Goal: Task Accomplishment & Management: Complete application form

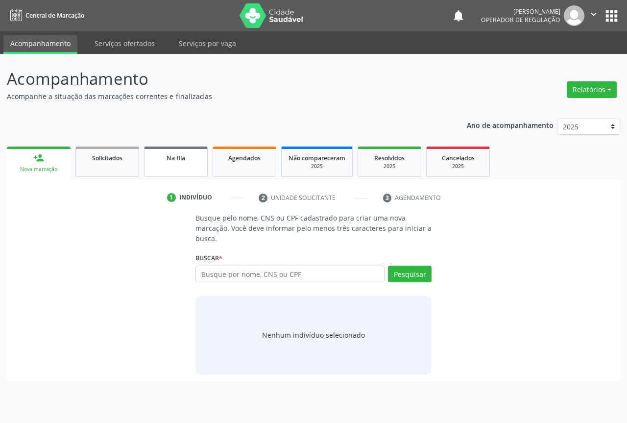
click at [195, 165] on link "Na fila" at bounding box center [176, 161] width 64 height 30
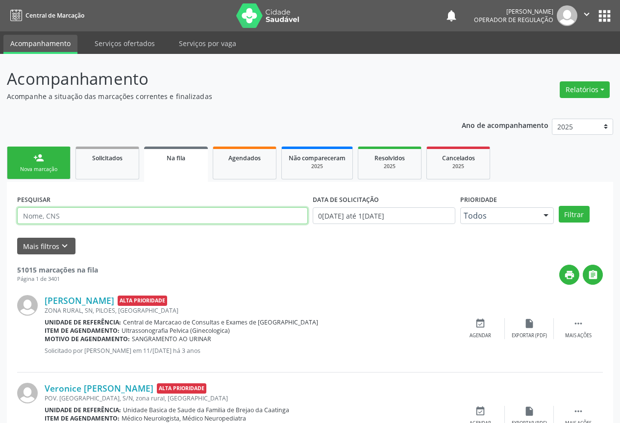
click at [161, 215] on input "text" at bounding box center [162, 215] width 291 height 17
type input "708601597158385"
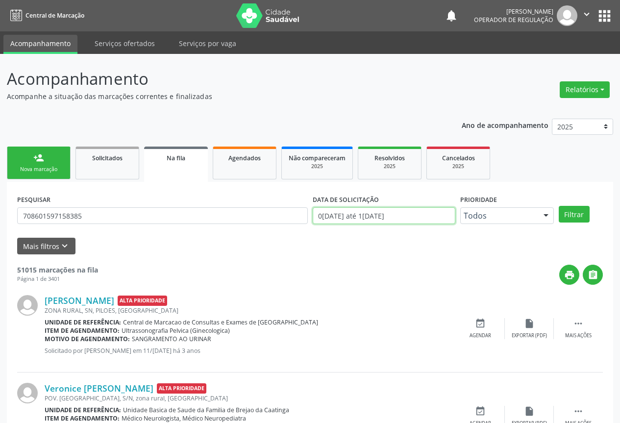
click at [415, 215] on input "01/01/2023 até 15/10/2025" at bounding box center [384, 215] width 143 height 17
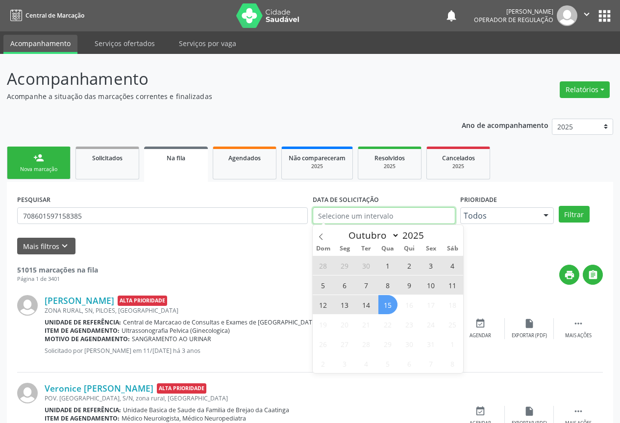
type input "2023"
select select "0"
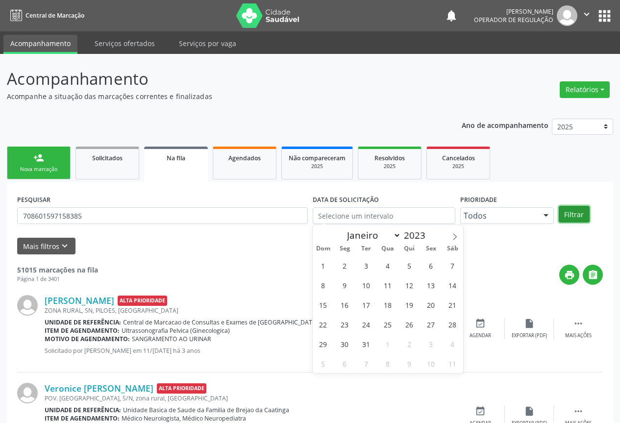
click at [565, 211] on button "Filtrar" at bounding box center [574, 214] width 31 height 17
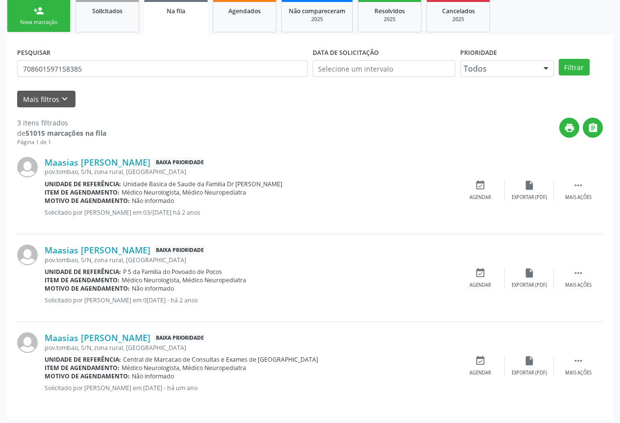
scroll to position [151, 0]
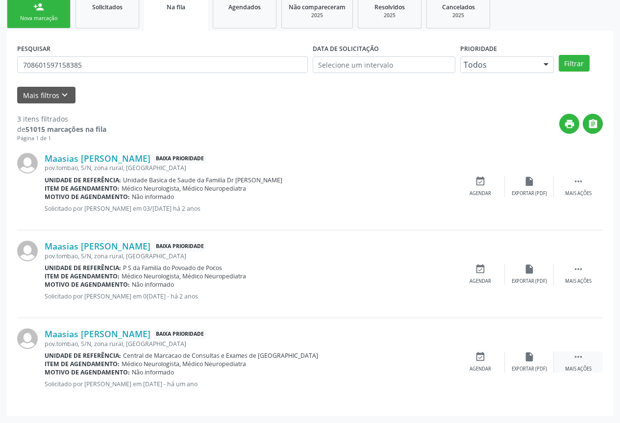
click at [583, 361] on icon "" at bounding box center [578, 356] width 11 height 11
click at [425, 362] on div "print Imprimir" at bounding box center [431, 361] width 49 height 21
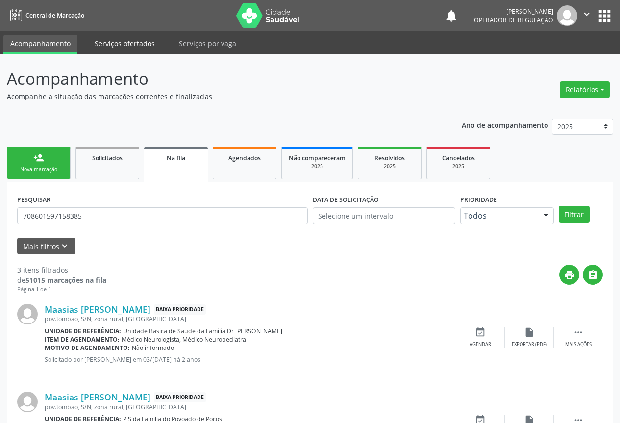
click at [134, 45] on link "Serviços ofertados" at bounding box center [125, 43] width 74 height 17
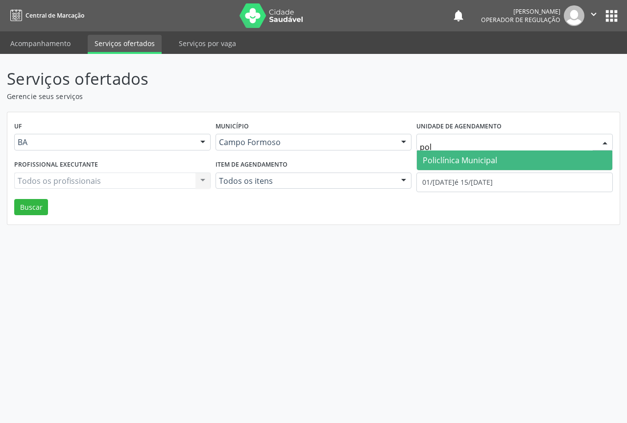
type input "poli"
click at [467, 157] on span "Policlínica Municipal" at bounding box center [460, 160] width 74 height 11
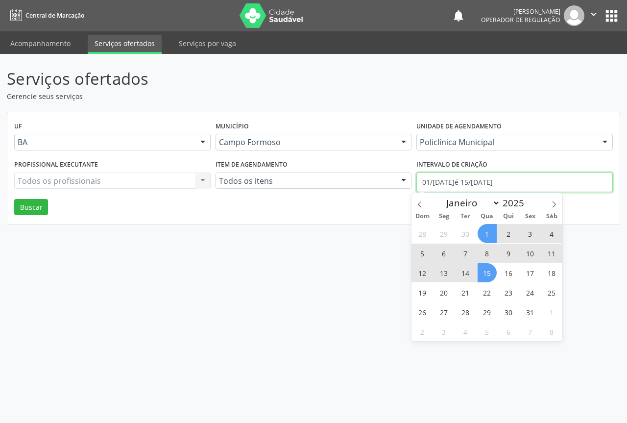
click at [463, 181] on input "01/10/2025 até 15/10/2025" at bounding box center [514, 182] width 196 height 20
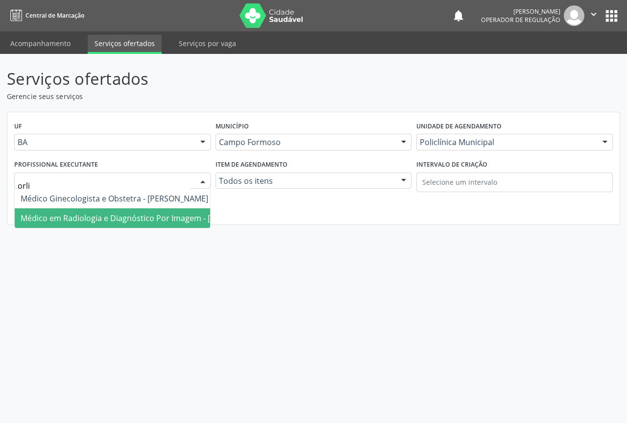
type input "orlin"
click at [95, 214] on span "Médico em Radiologia e Diagnóstico Por Imagem - Orlindo Carvalho dos Santos" at bounding box center [145, 218] width 248 height 11
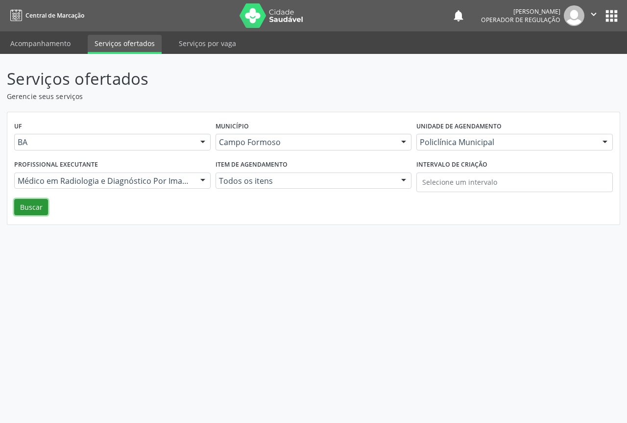
click at [25, 202] on button "Buscar" at bounding box center [31, 207] width 34 height 17
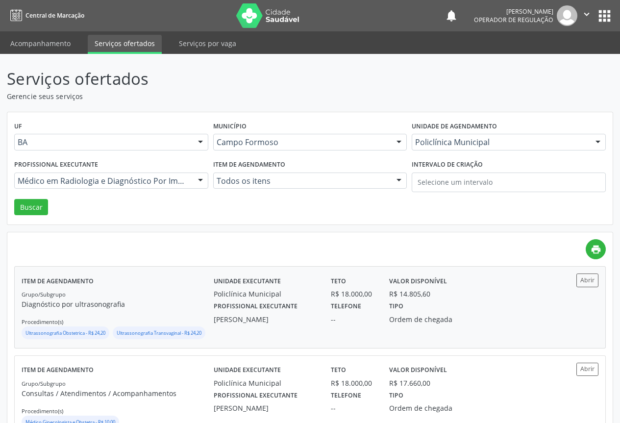
click at [332, 314] on div "--" at bounding box center [353, 319] width 45 height 10
click at [51, 47] on link "Acompanhamento" at bounding box center [40, 43] width 74 height 17
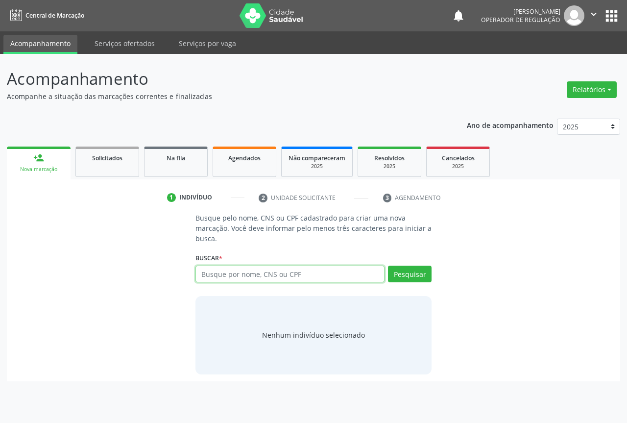
click at [229, 274] on input "text" at bounding box center [289, 274] width 189 height 17
type input "702505381757030"
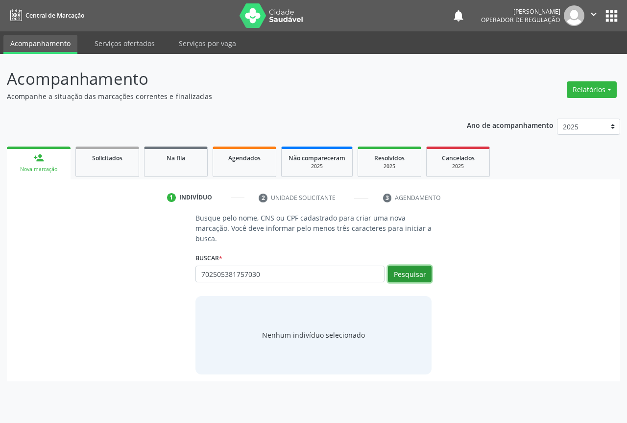
click at [421, 276] on button "Pesquisar" at bounding box center [410, 274] width 44 height 17
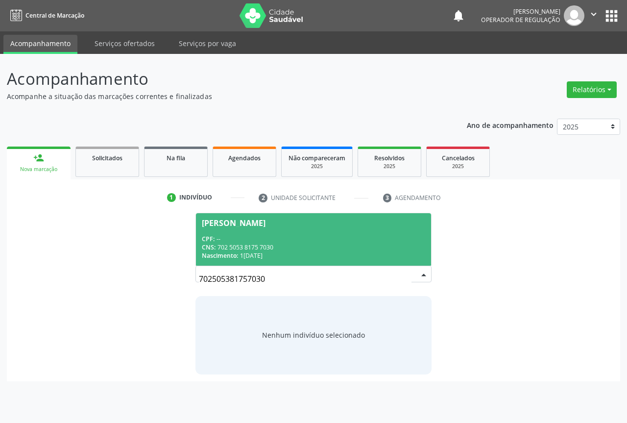
click at [266, 226] on div "Rosenilde Oliveira da Silva" at bounding box center [234, 223] width 64 height 8
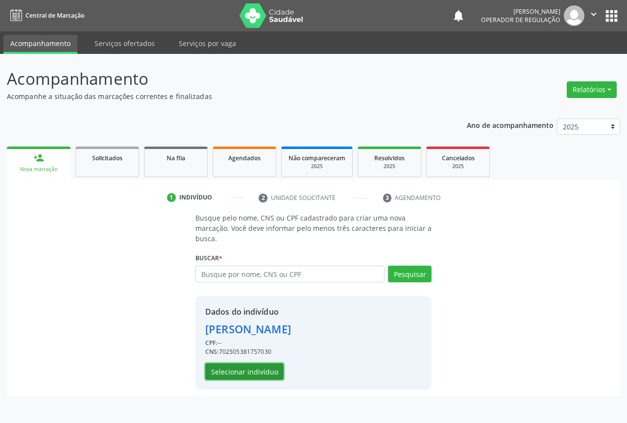
click at [275, 367] on button "Selecionar indivíduo" at bounding box center [244, 371] width 78 height 17
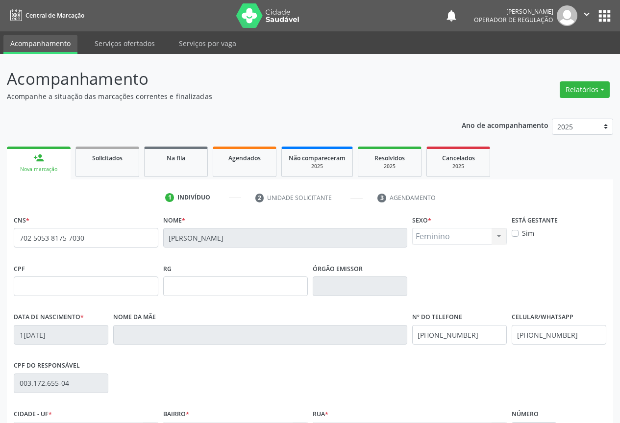
scroll to position [108, 0]
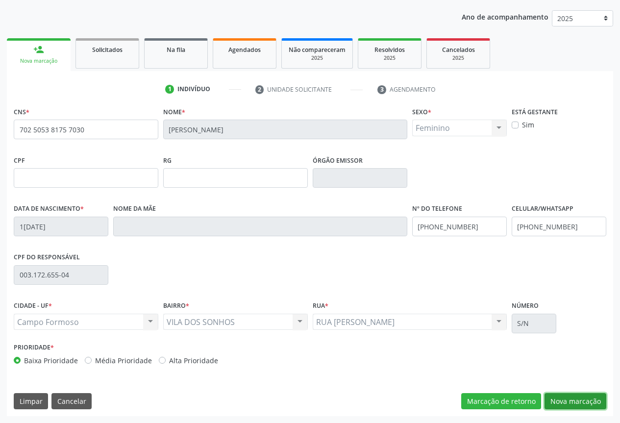
click at [572, 401] on button "Nova marcação" at bounding box center [575, 401] width 62 height 17
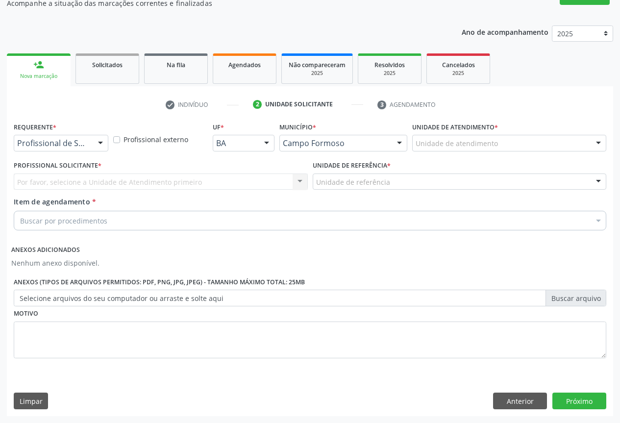
scroll to position [93, 0]
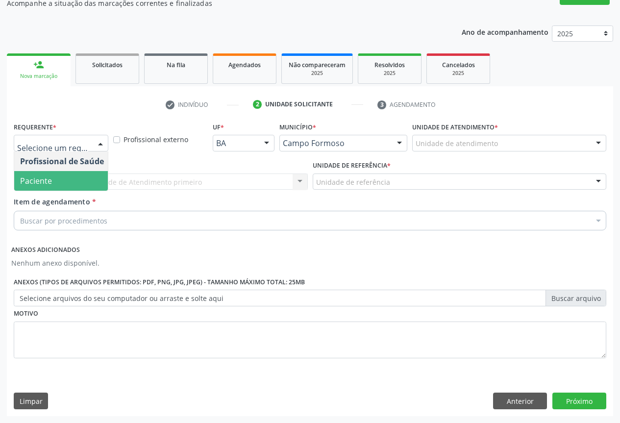
click at [65, 173] on span "Paciente" at bounding box center [62, 181] width 96 height 20
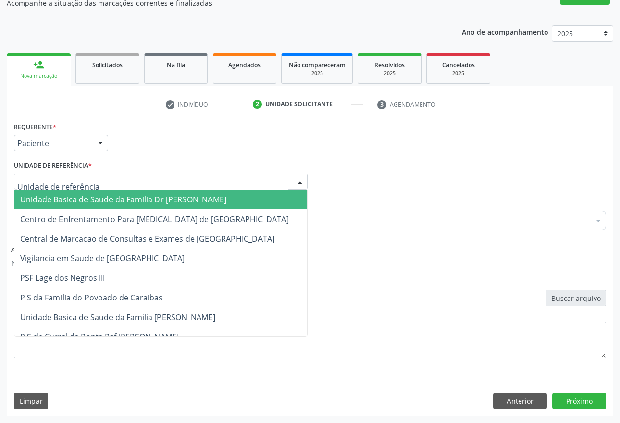
click at [133, 181] on div at bounding box center [161, 181] width 294 height 17
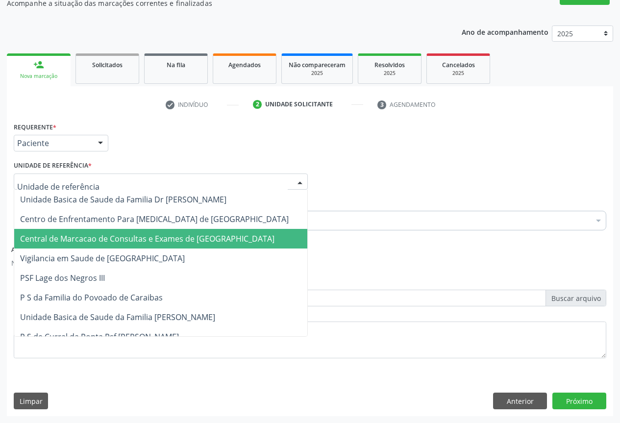
click at [132, 234] on span "Central de Marcacao de Consultas e Exames de Campo Formoso" at bounding box center [147, 238] width 254 height 11
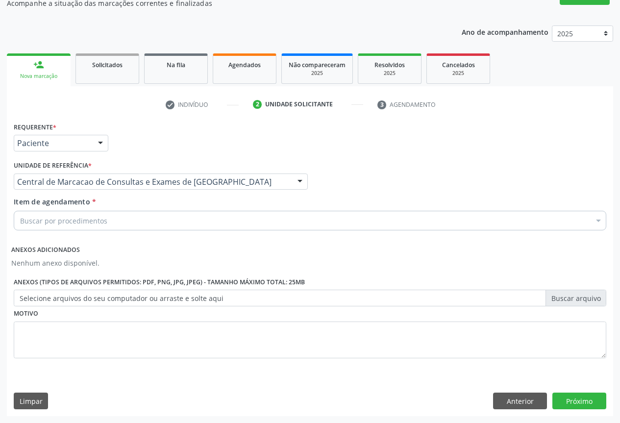
click at [118, 222] on div "Buscar por procedimentos" at bounding box center [310, 221] width 592 height 20
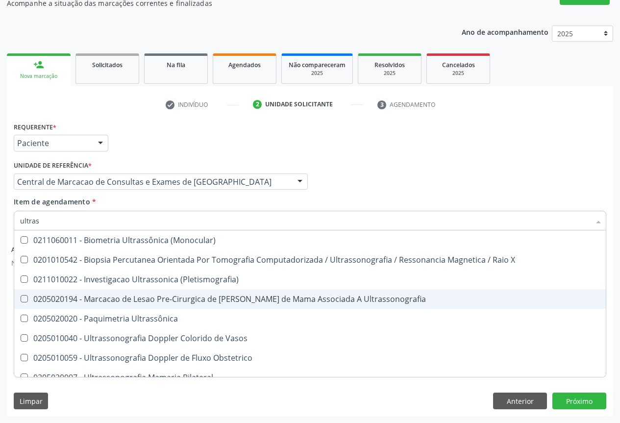
type input "ultrass"
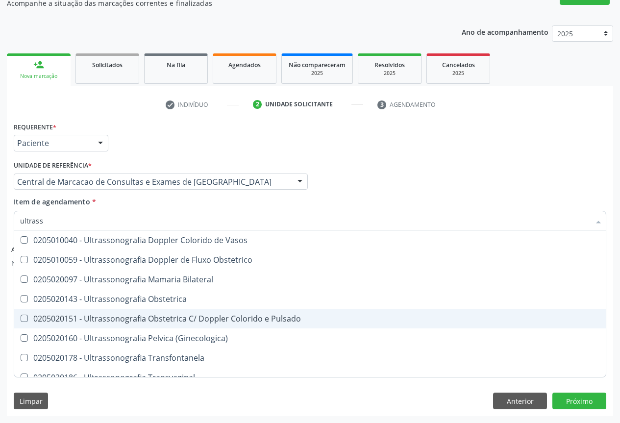
scroll to position [147, 0]
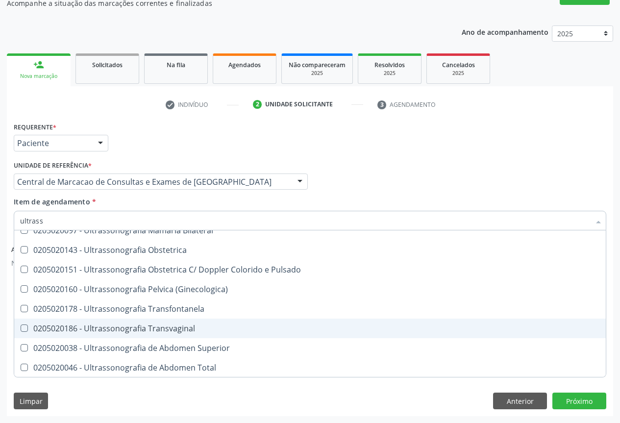
click at [155, 326] on div "0205020186 - Ultrassonografia Transvaginal" at bounding box center [310, 328] width 580 height 8
checkbox Transvaginal "true"
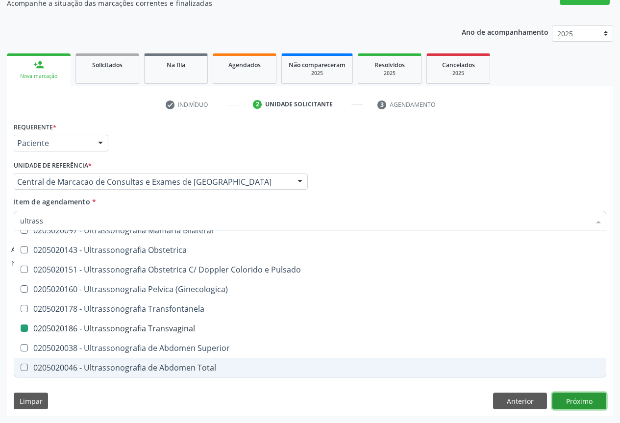
click at [559, 394] on button "Próximo" at bounding box center [579, 400] width 54 height 17
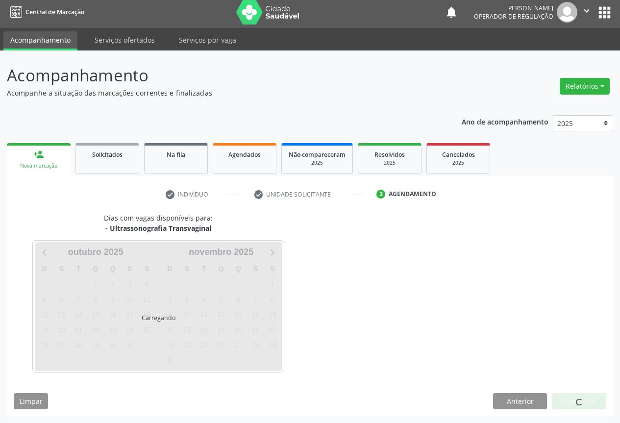
scroll to position [0, 0]
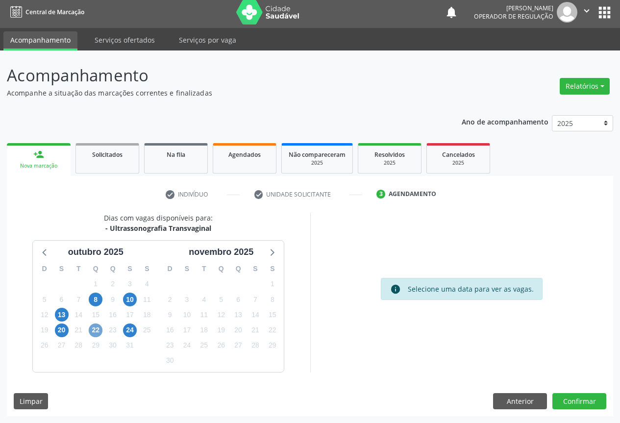
click at [96, 325] on span "22" at bounding box center [96, 330] width 14 height 14
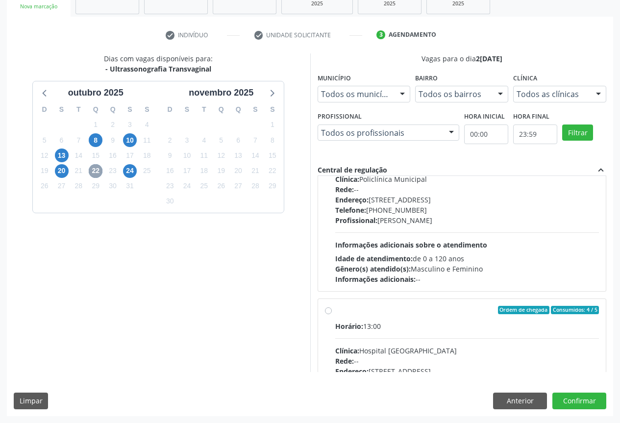
scroll to position [694, 0]
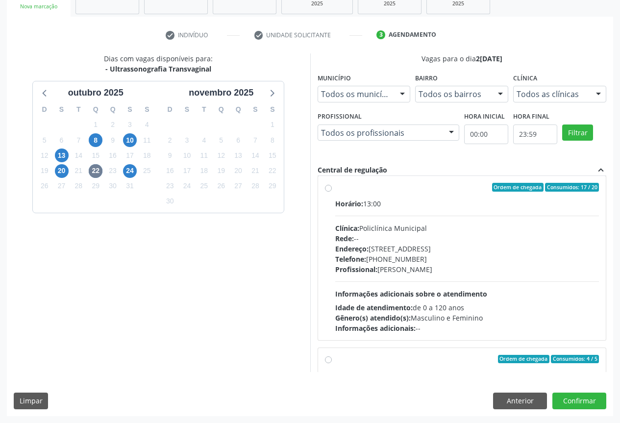
click at [480, 296] on span "Informações adicionais sobre o atendimento" at bounding box center [411, 293] width 152 height 9
click at [332, 192] on input "Ordem de chegada Consumidos: 17 / 20 Horário: 13:00 Clínica: Policlínica Munici…" at bounding box center [328, 187] width 7 height 9
radio input "true"
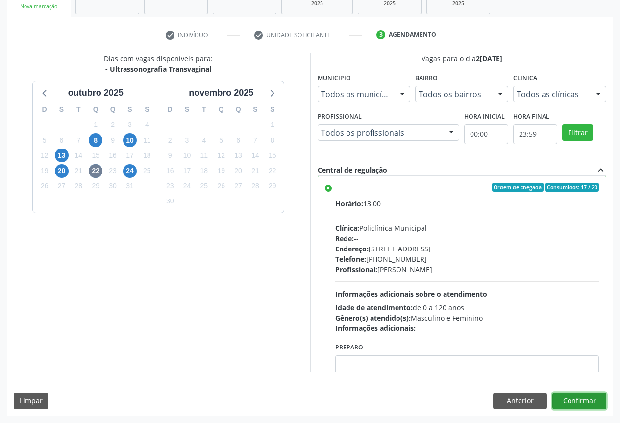
click at [583, 399] on button "Confirmar" at bounding box center [579, 400] width 54 height 17
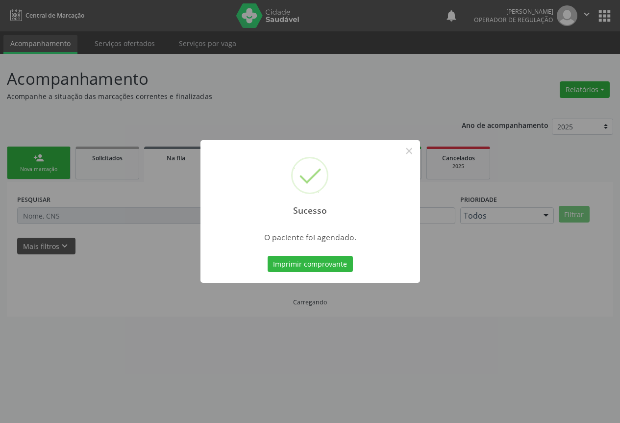
scroll to position [0, 0]
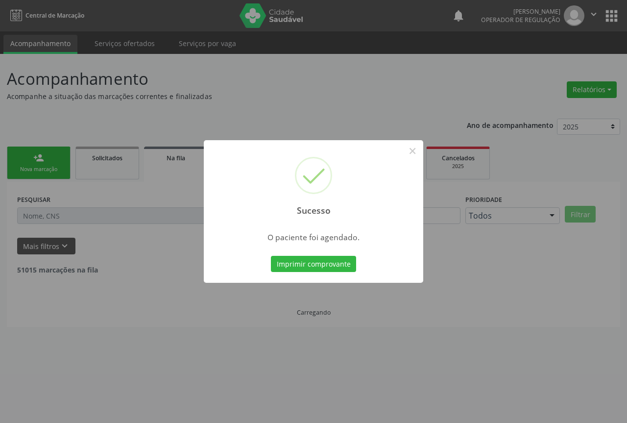
click at [271, 256] on button "Imprimir comprovante" at bounding box center [313, 264] width 85 height 17
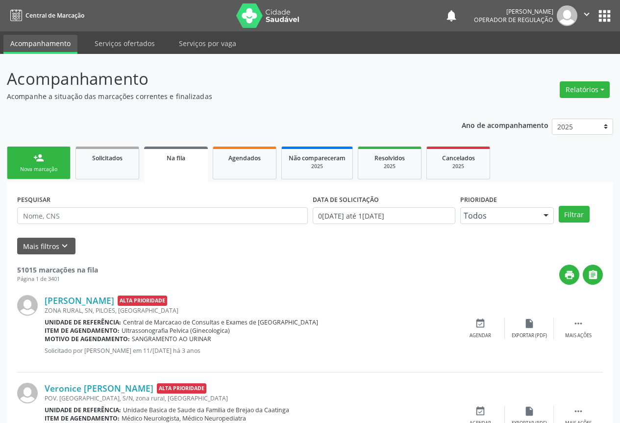
click at [38, 162] on div "person_add" at bounding box center [38, 157] width 11 height 11
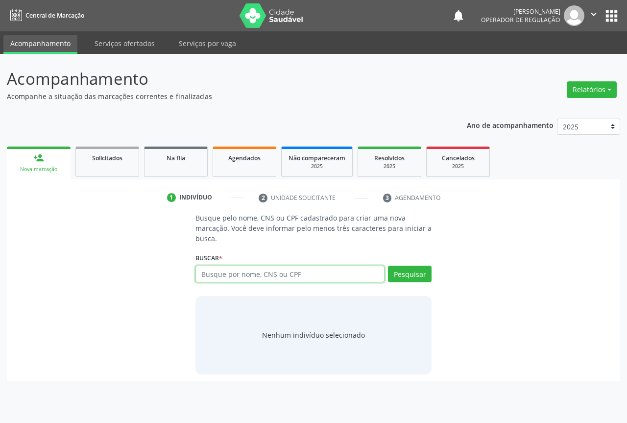
click at [350, 275] on input "text" at bounding box center [289, 274] width 189 height 17
type input "702305528400120"
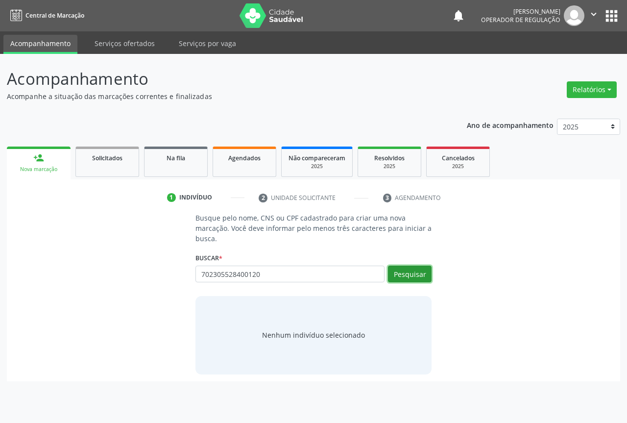
click at [407, 270] on button "Pesquisar" at bounding box center [410, 274] width 44 height 17
type input "702305528400120"
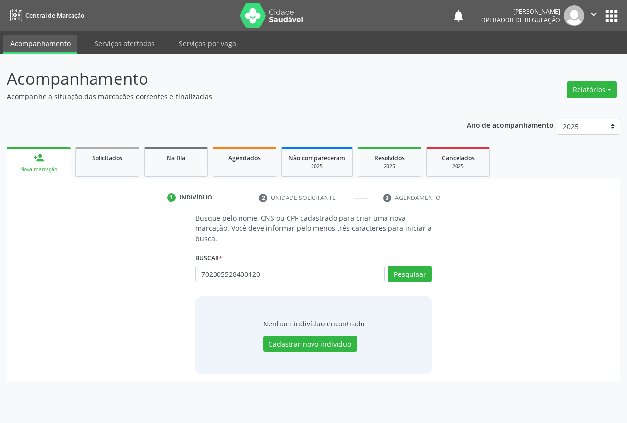
click at [311, 268] on div "702305528400120 Busque por nome, CNS ou CPF Nenhum resultado encontrado para: "…" at bounding box center [313, 278] width 236 height 24
click at [311, 268] on input "702305528400120" at bounding box center [289, 274] width 189 height 17
click at [303, 272] on input "702305528400120" at bounding box center [289, 274] width 189 height 17
click at [303, 271] on input "702305528400120" at bounding box center [289, 274] width 189 height 17
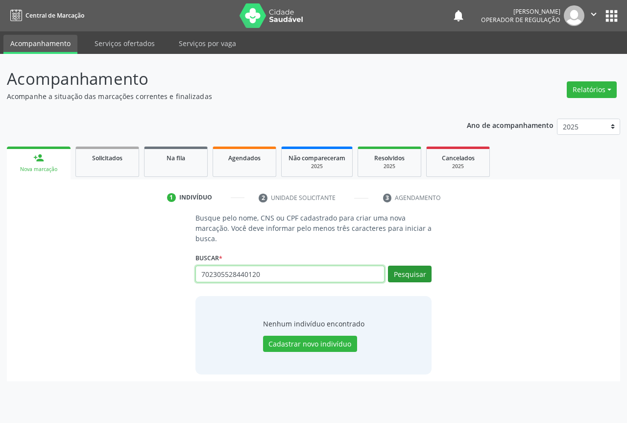
type input "702305528440120"
click at [410, 277] on button "Pesquisar" at bounding box center [410, 274] width 44 height 17
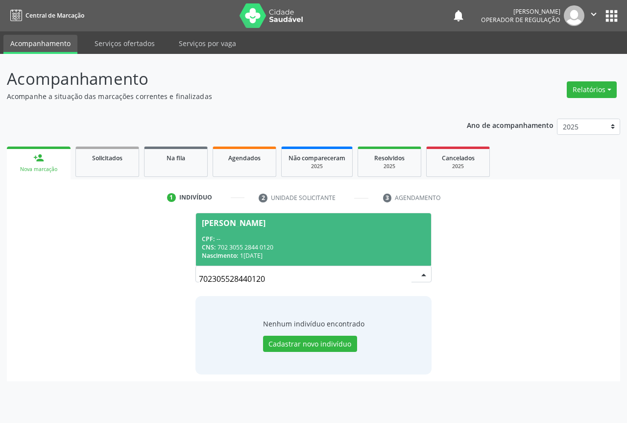
click at [301, 255] on div "Nascimento: 15/11/1966" at bounding box center [313, 255] width 223 height 8
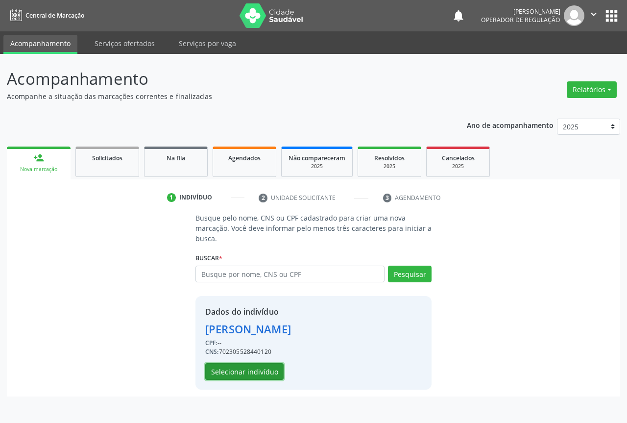
click at [267, 365] on button "Selecionar indivíduo" at bounding box center [244, 371] width 78 height 17
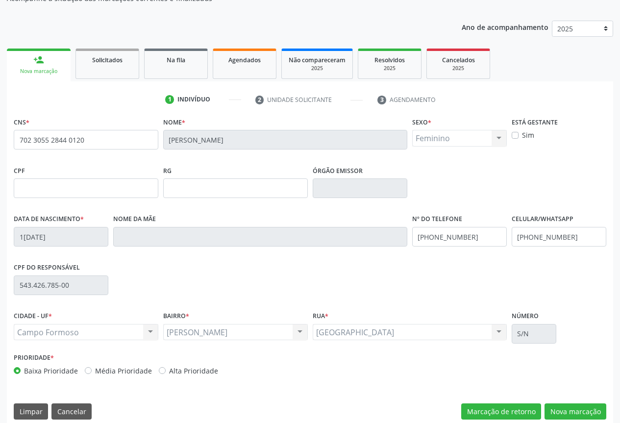
scroll to position [108, 0]
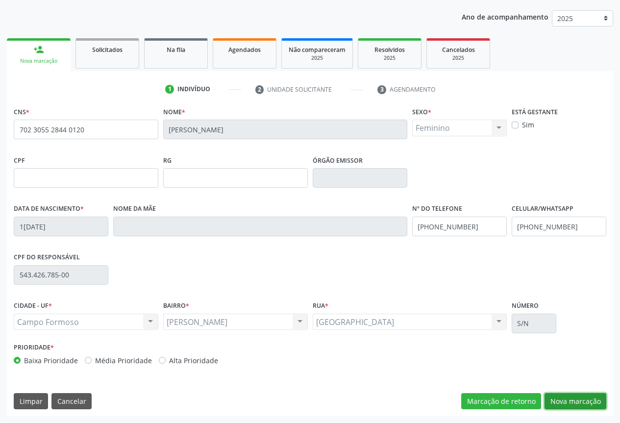
click at [561, 399] on button "Nova marcação" at bounding box center [575, 401] width 62 height 17
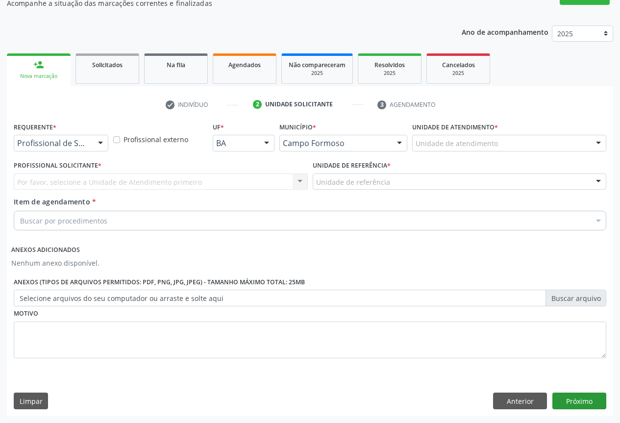
scroll to position [93, 0]
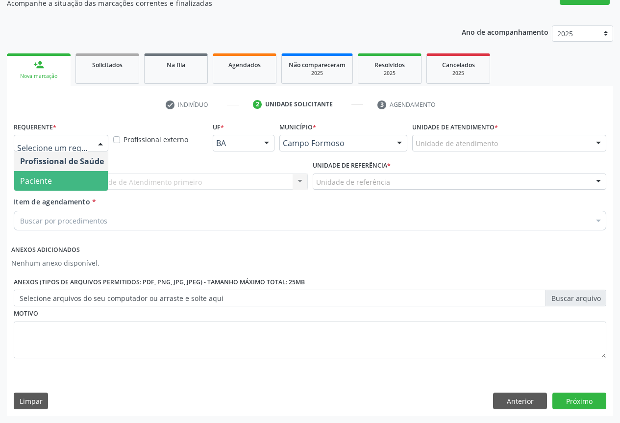
click at [54, 180] on span "Paciente" at bounding box center [62, 181] width 96 height 20
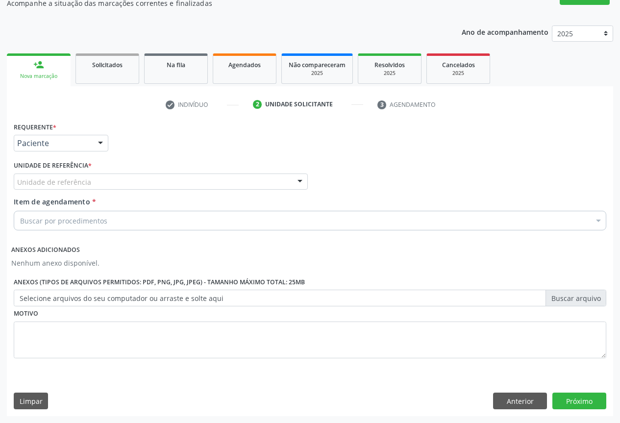
click at [66, 174] on div "Unidade de referência" at bounding box center [161, 181] width 294 height 17
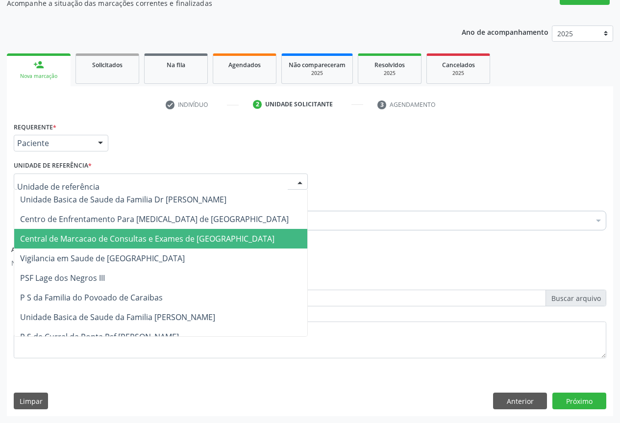
click at [73, 230] on span "Central de Marcacao de Consultas e Exames de Campo Formoso" at bounding box center [160, 239] width 293 height 20
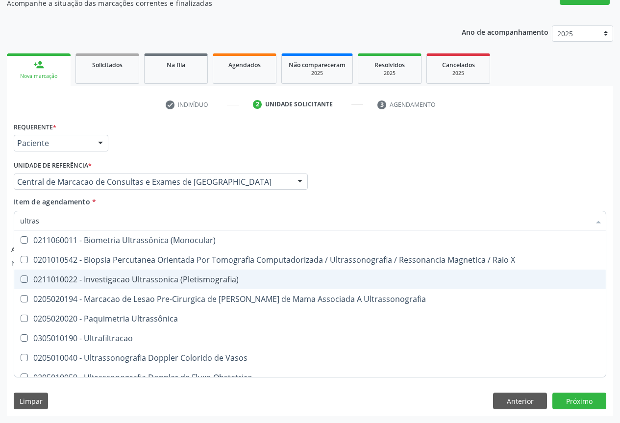
type input "ultrass"
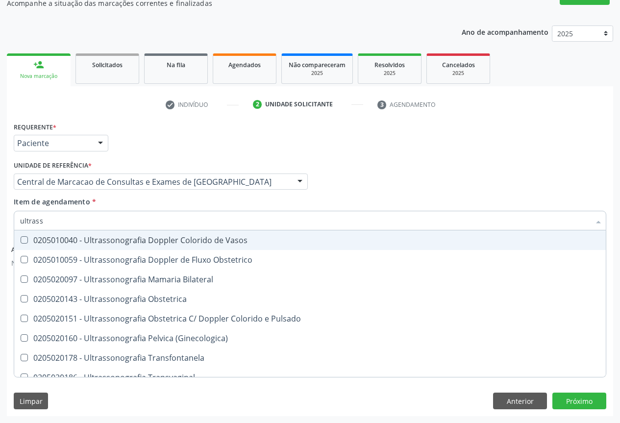
scroll to position [147, 0]
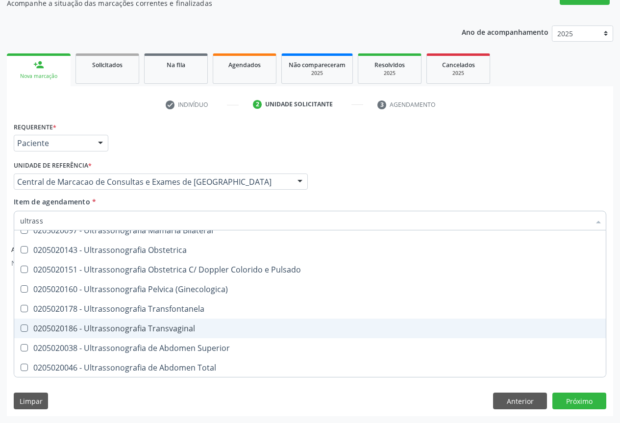
click at [218, 335] on span "0205020186 - Ultrassonografia Transvaginal" at bounding box center [309, 328] width 591 height 20
checkbox Transvaginal "true"
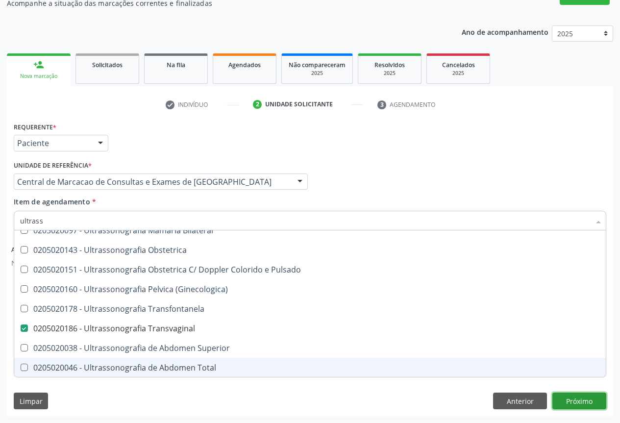
click at [578, 396] on button "Próximo" at bounding box center [579, 400] width 54 height 17
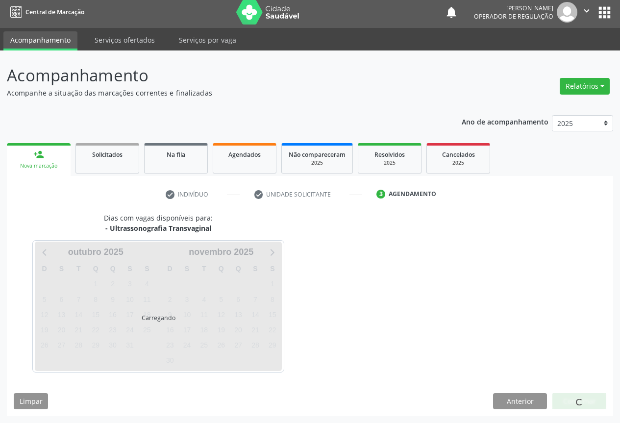
scroll to position [0, 0]
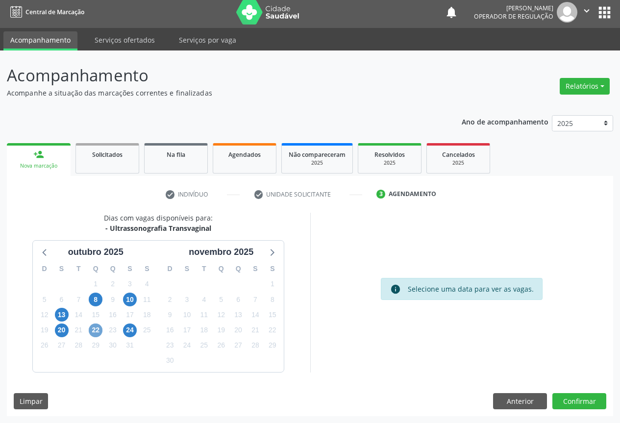
click at [99, 331] on span "22" at bounding box center [96, 330] width 14 height 14
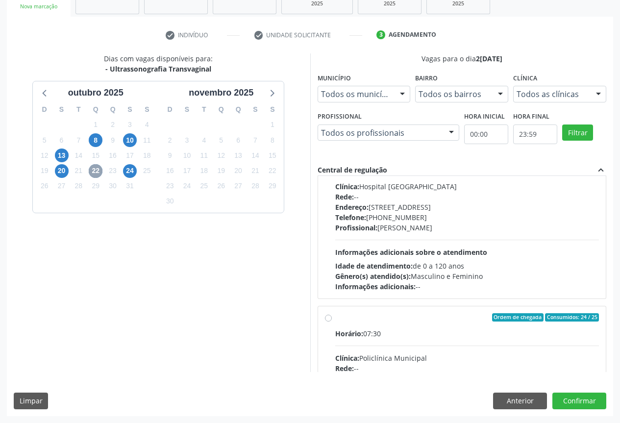
scroll to position [147, 0]
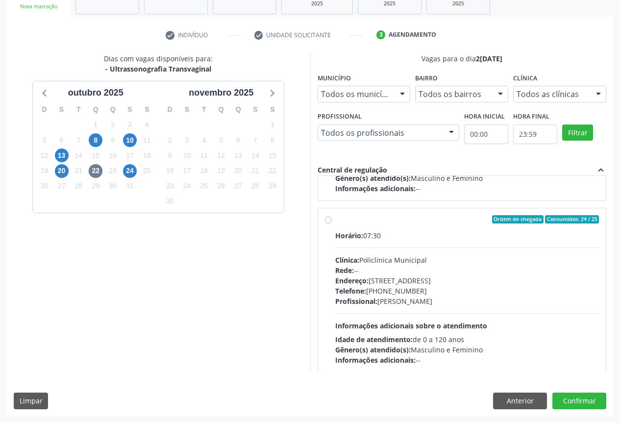
click at [374, 263] on div "Clínica: Policlínica Municipal" at bounding box center [467, 260] width 264 height 10
click at [332, 224] on input "Ordem de chegada Consumidos: 24 / 25 Horário: 07:30 Clínica: Policlínica Munici…" at bounding box center [328, 219] width 7 height 9
radio input "true"
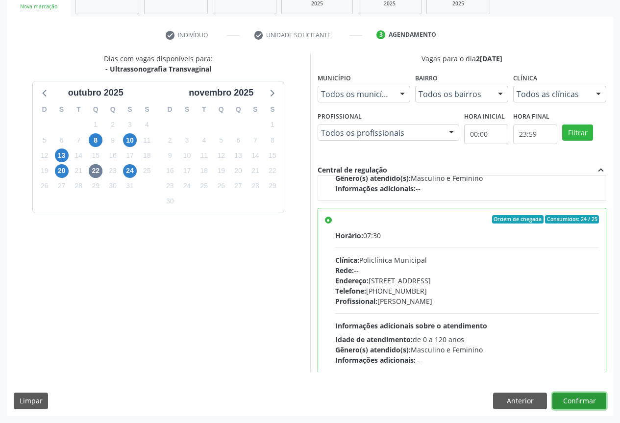
click at [592, 407] on button "Confirmar" at bounding box center [579, 400] width 54 height 17
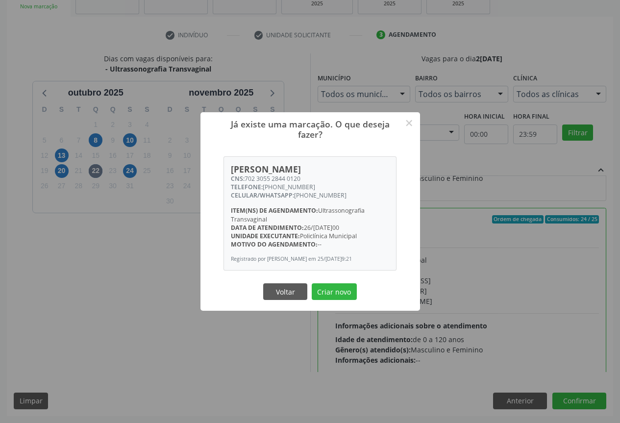
click at [312, 283] on button "Criar novo" at bounding box center [334, 291] width 45 height 17
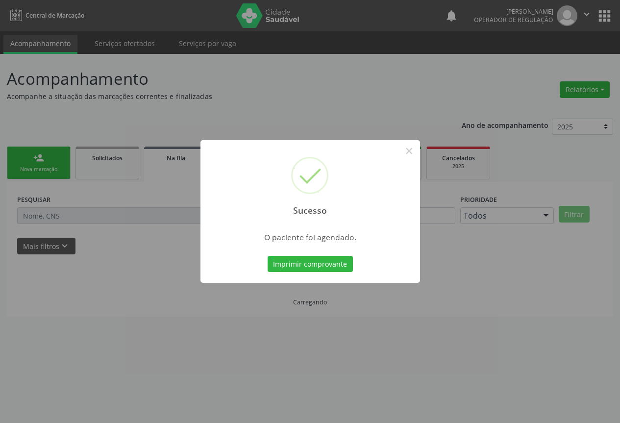
scroll to position [0, 0]
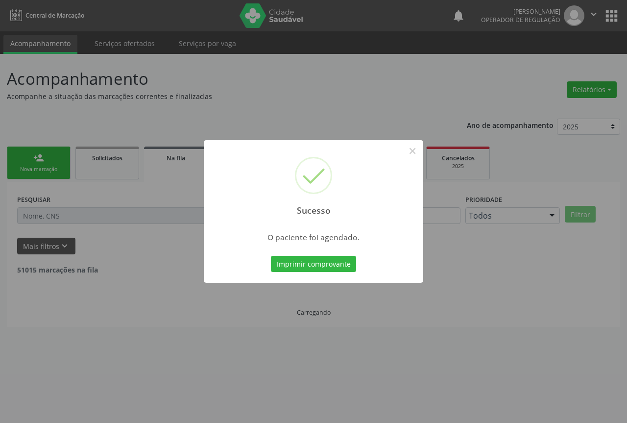
click at [271, 256] on button "Imprimir comprovante" at bounding box center [313, 264] width 85 height 17
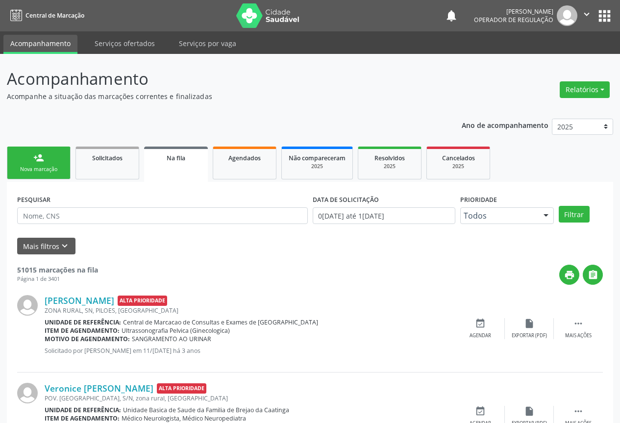
click at [51, 161] on link "person_add Nova marcação" at bounding box center [39, 162] width 64 height 33
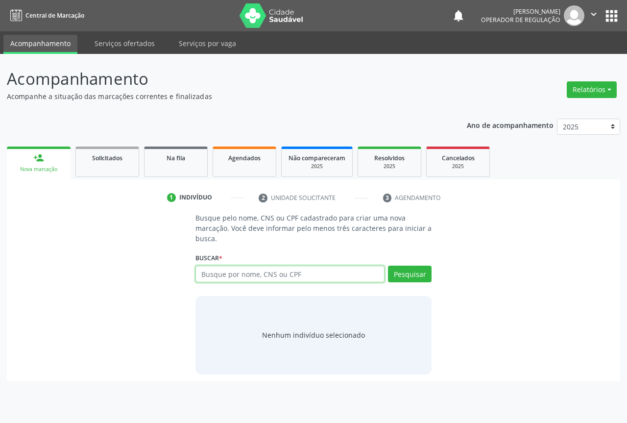
click at [216, 270] on input "text" at bounding box center [289, 274] width 189 height 17
drag, startPoint x: 264, startPoint y: 282, endPoint x: 263, endPoint y: 274, distance: 7.4
click at [265, 280] on input "7" at bounding box center [289, 274] width 189 height 17
type input "700607952986863"
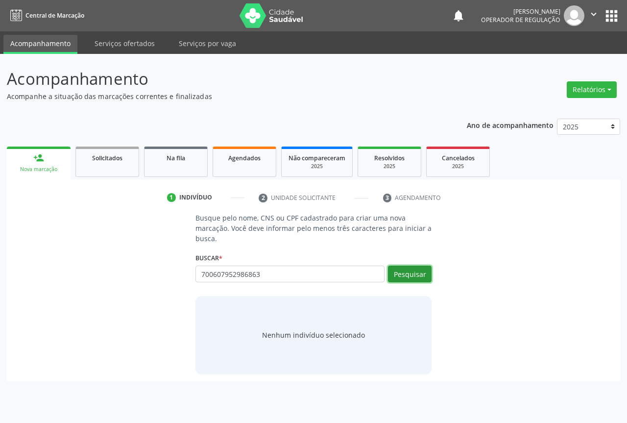
click at [420, 276] on button "Pesquisar" at bounding box center [410, 274] width 44 height 17
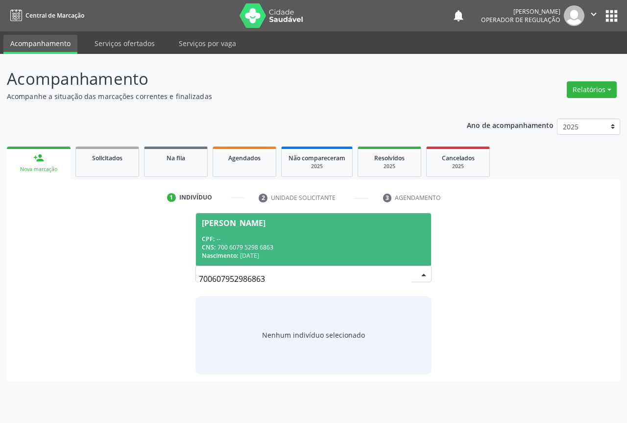
click at [319, 254] on div "Nascimento: 17/09/1978" at bounding box center [313, 255] width 223 height 8
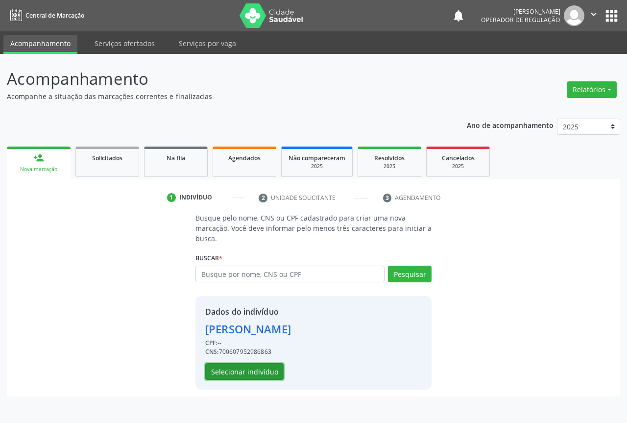
click at [264, 369] on button "Selecionar indivíduo" at bounding box center [244, 371] width 78 height 17
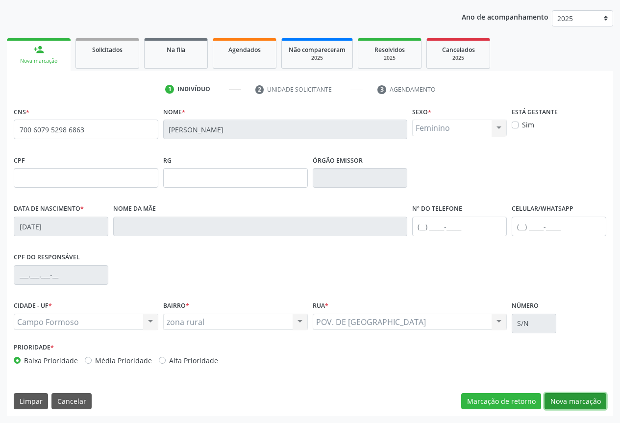
click at [588, 404] on button "Nova marcação" at bounding box center [575, 401] width 62 height 17
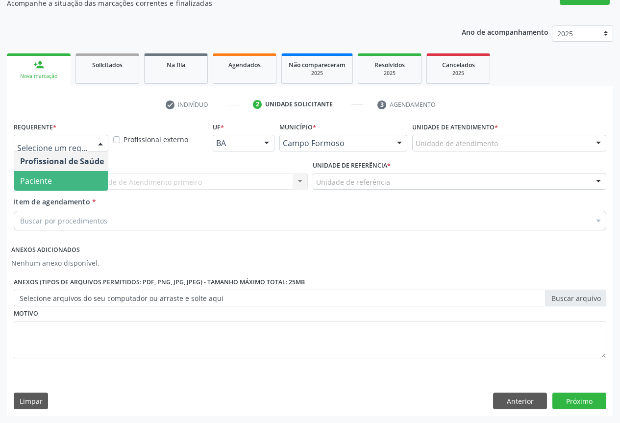
click at [75, 184] on span "Paciente" at bounding box center [62, 181] width 96 height 20
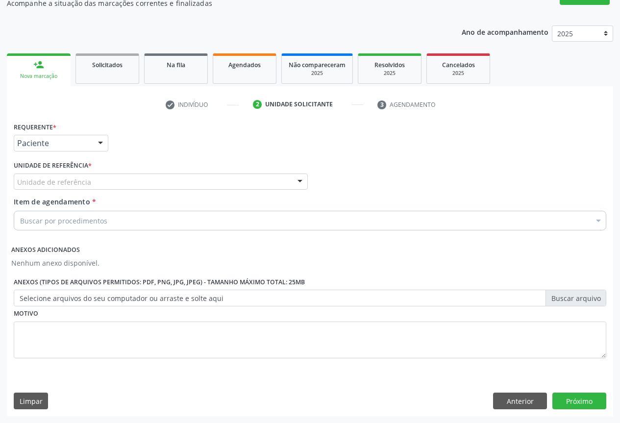
drag, startPoint x: 93, startPoint y: 186, endPoint x: 93, endPoint y: 198, distance: 12.7
click at [93, 187] on div "Unidade de referência" at bounding box center [161, 181] width 294 height 17
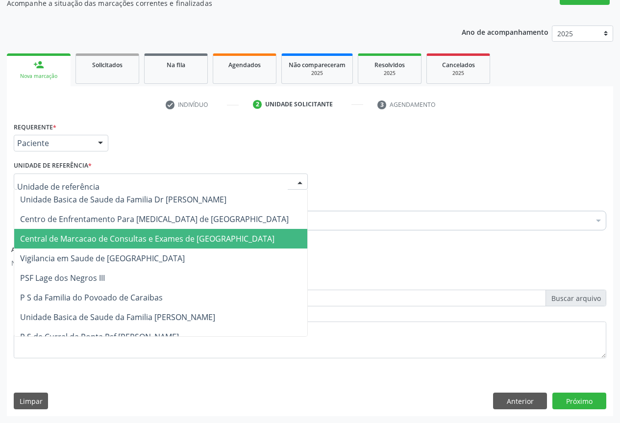
click at [92, 238] on span "Central de Marcacao de Consultas e Exames de Campo Formoso" at bounding box center [147, 238] width 254 height 11
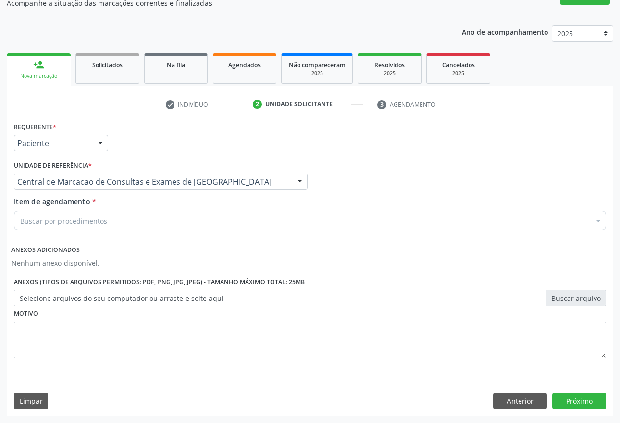
click at [69, 215] on div "Buscar por procedimentos" at bounding box center [310, 221] width 592 height 20
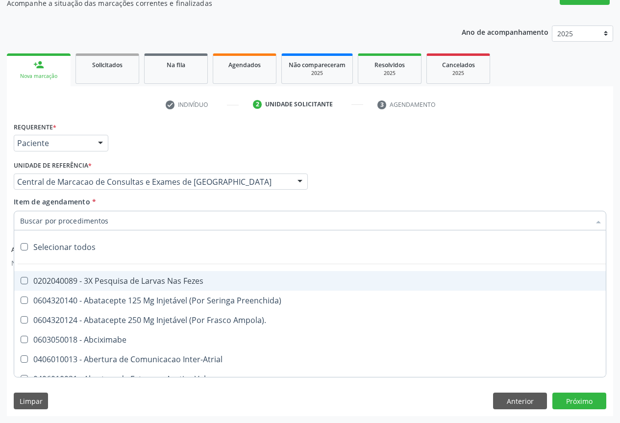
click at [69, 216] on input "Item de agendamento *" at bounding box center [305, 221] width 570 height 20
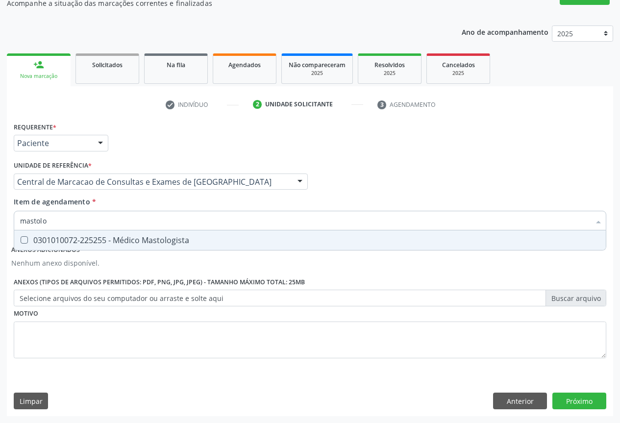
type input "mastolog"
drag, startPoint x: 96, startPoint y: 239, endPoint x: 0, endPoint y: 206, distance: 101.6
click at [96, 240] on div "0301010072-225255 - Médico Mastologista" at bounding box center [310, 240] width 580 height 8
checkbox Mastologista "true"
click at [571, 395] on button "Próximo" at bounding box center [579, 400] width 54 height 17
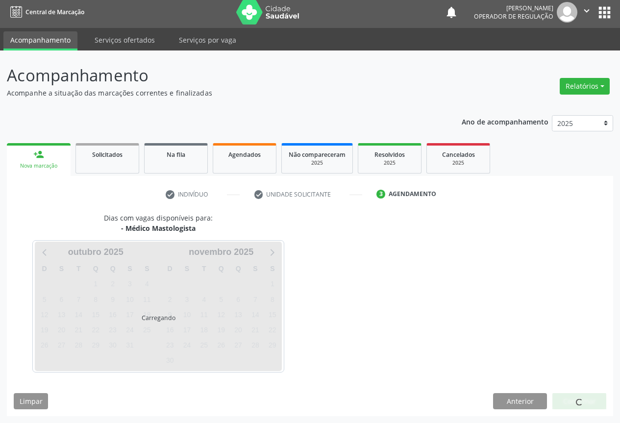
scroll to position [3, 0]
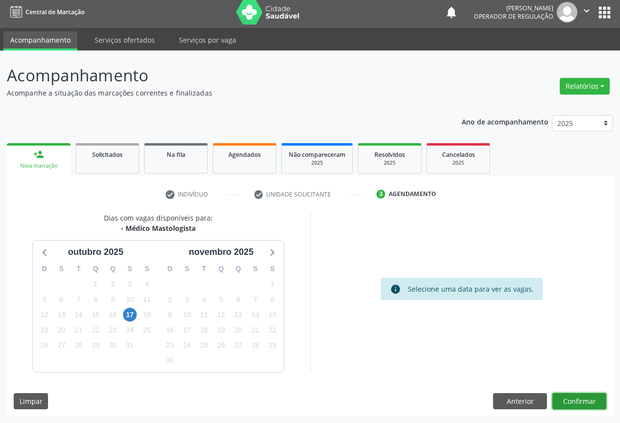
click at [568, 399] on button "Confirmar" at bounding box center [579, 401] width 54 height 17
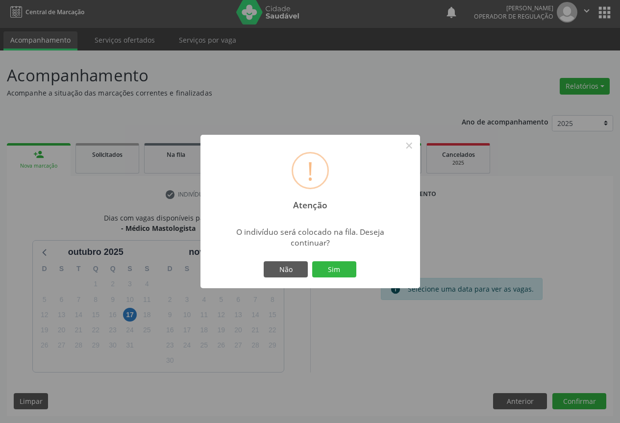
click at [312, 261] on button "Sim" at bounding box center [334, 269] width 44 height 17
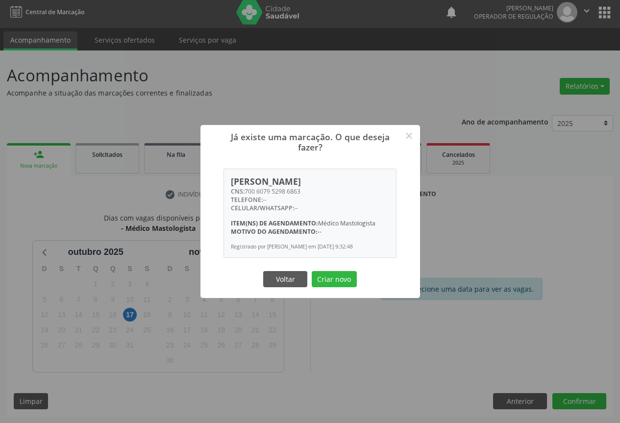
click at [312, 271] on button "Criar novo" at bounding box center [334, 279] width 45 height 17
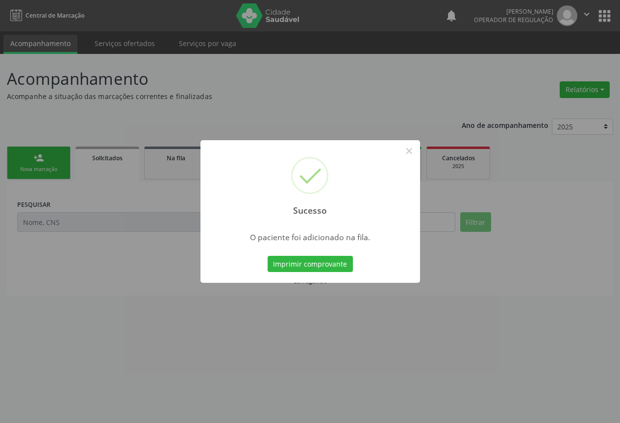
scroll to position [0, 0]
click at [271, 256] on button "Imprimir comprovante" at bounding box center [313, 264] width 85 height 17
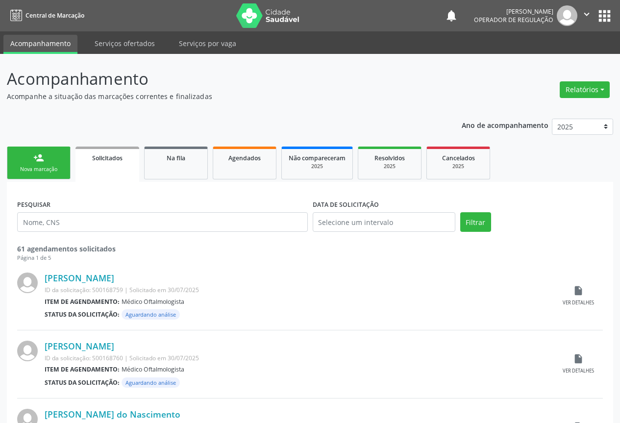
click at [57, 153] on link "person_add Nova marcação" at bounding box center [39, 162] width 64 height 33
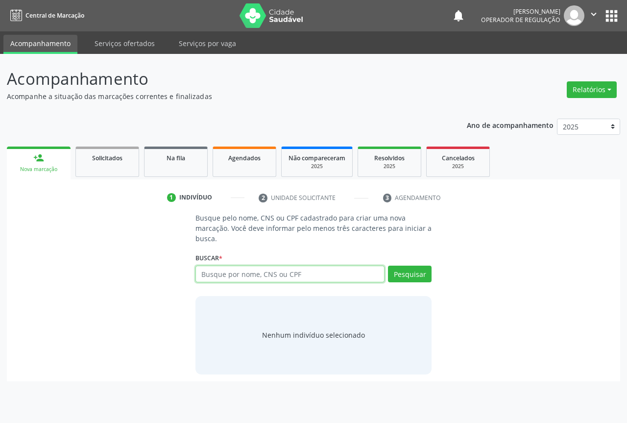
click at [292, 275] on input "text" at bounding box center [289, 274] width 189 height 17
type input "700502319022252"
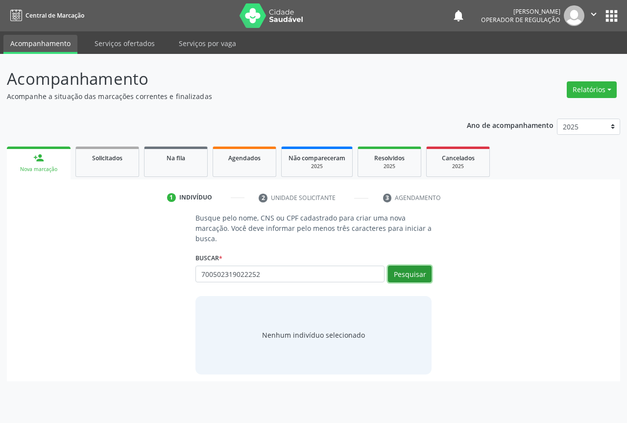
click at [422, 273] on button "Pesquisar" at bounding box center [410, 274] width 44 height 17
type input "700502319022252"
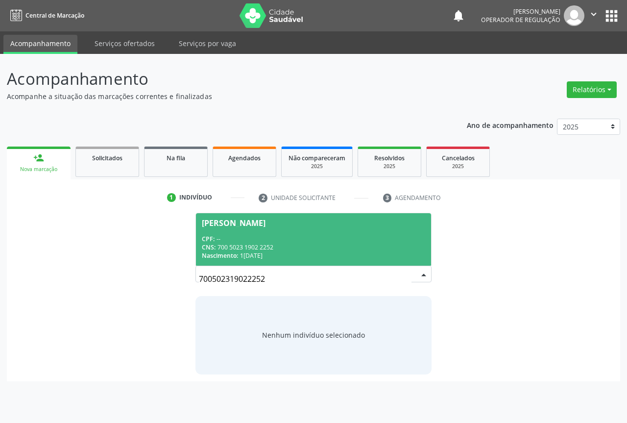
click at [359, 225] on div "Eliete Ramos dos Santos" at bounding box center [313, 223] width 223 height 8
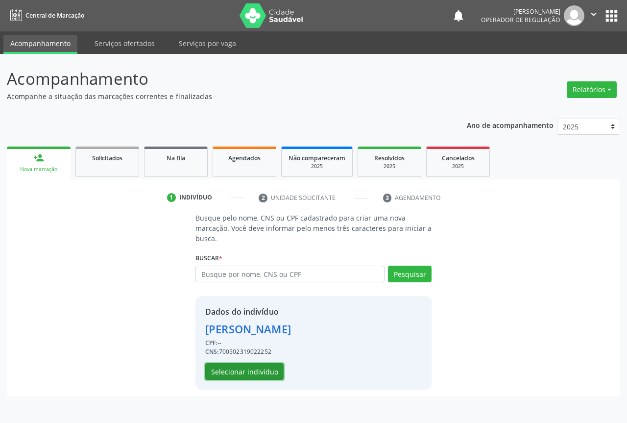
click at [248, 371] on button "Selecionar indivíduo" at bounding box center [244, 371] width 78 height 17
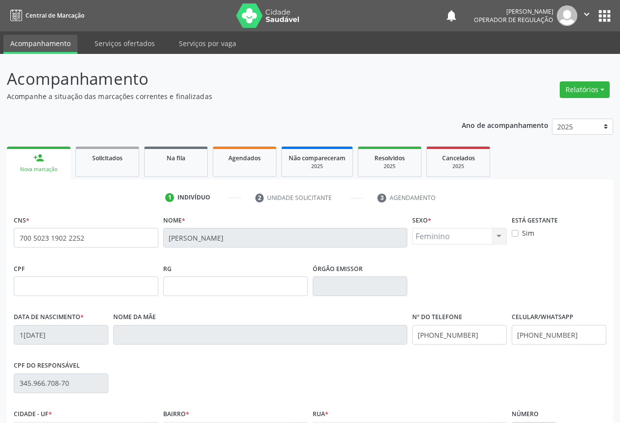
scroll to position [108, 0]
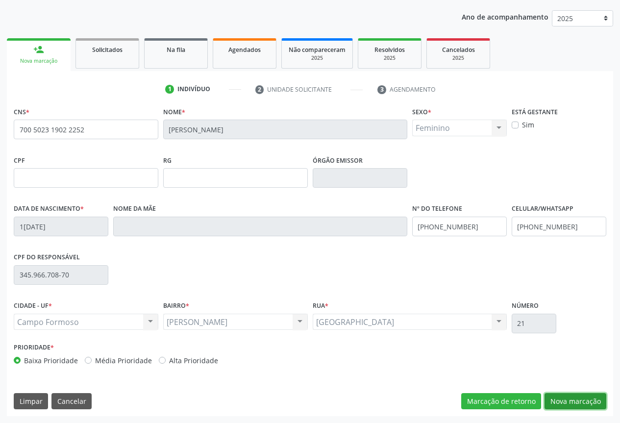
click at [573, 408] on button "Nova marcação" at bounding box center [575, 401] width 62 height 17
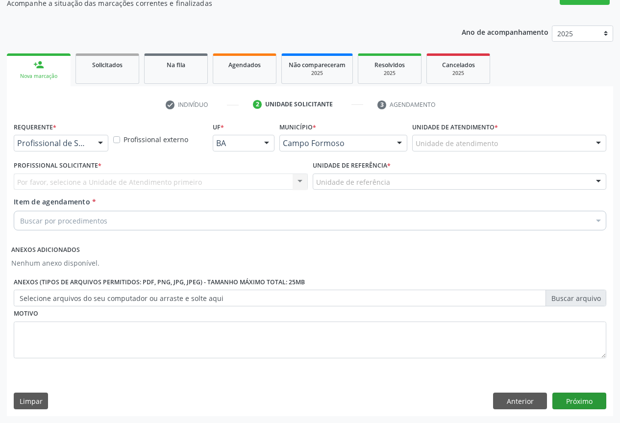
scroll to position [93, 0]
click at [80, 149] on div "Profissional de Saúde" at bounding box center [61, 143] width 95 height 17
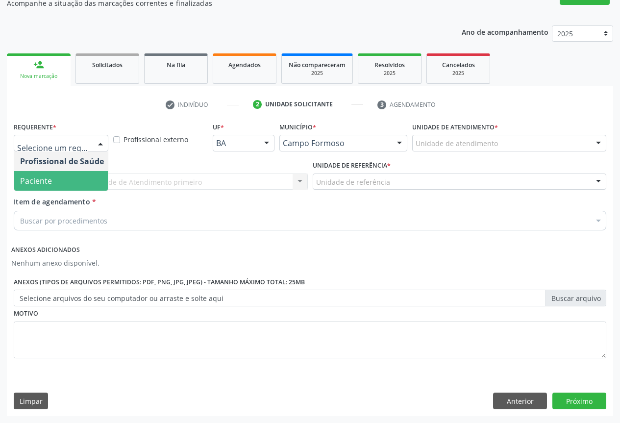
click at [77, 181] on span "Paciente" at bounding box center [62, 181] width 96 height 20
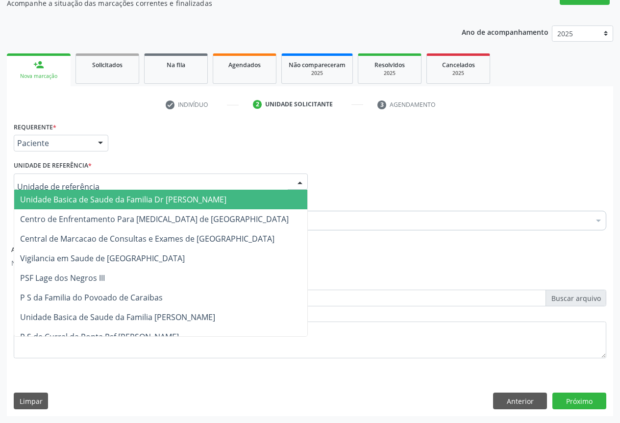
click at [101, 181] on div at bounding box center [161, 181] width 294 height 17
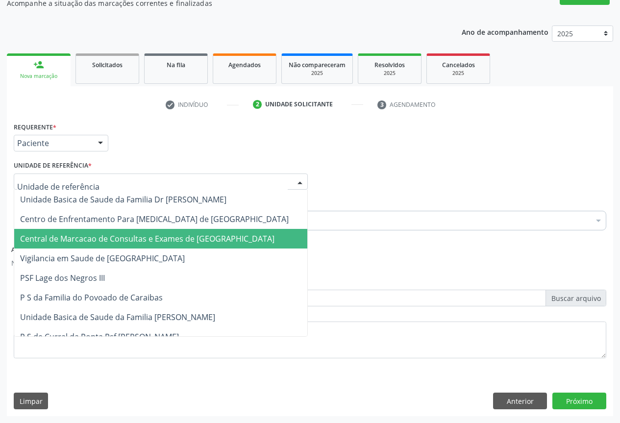
click at [98, 231] on span "Central de Marcacao de Consultas e Exames de Campo Formoso" at bounding box center [160, 239] width 293 height 20
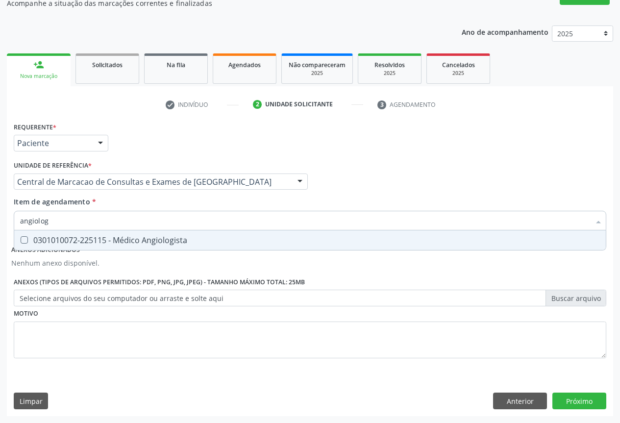
type input "angiologi"
click at [183, 236] on div "0301010072-225115 - Médico Angiologista" at bounding box center [310, 240] width 580 height 8
checkbox Angiologista "true"
click at [563, 400] on button "Próximo" at bounding box center [579, 400] width 54 height 17
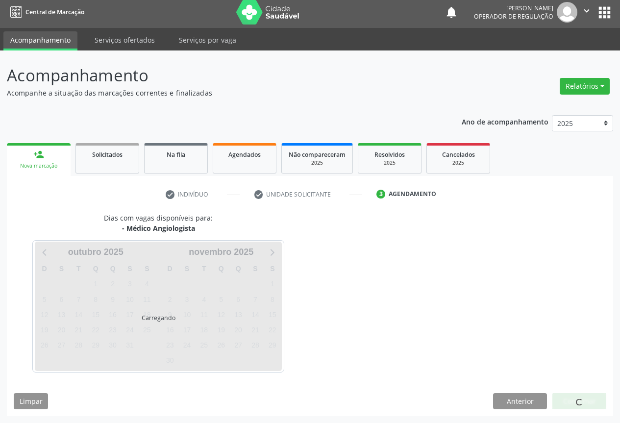
scroll to position [32, 0]
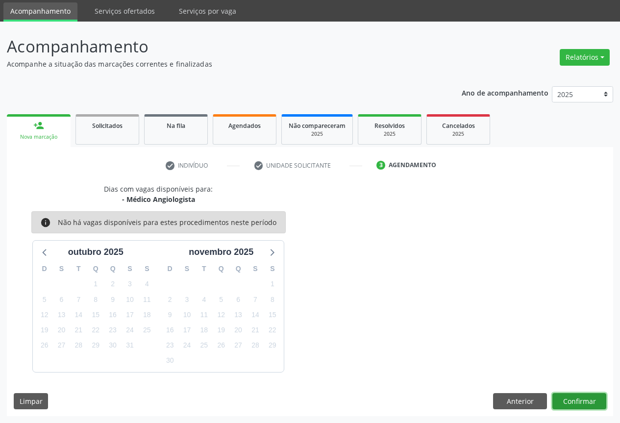
click at [598, 400] on button "Confirmar" at bounding box center [579, 401] width 54 height 17
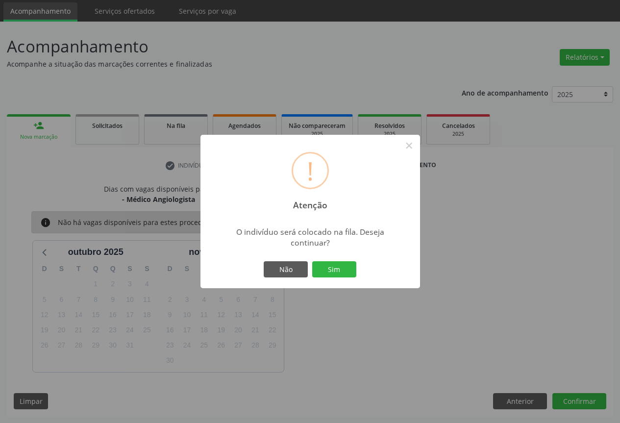
click at [312, 261] on button "Sim" at bounding box center [334, 269] width 44 height 17
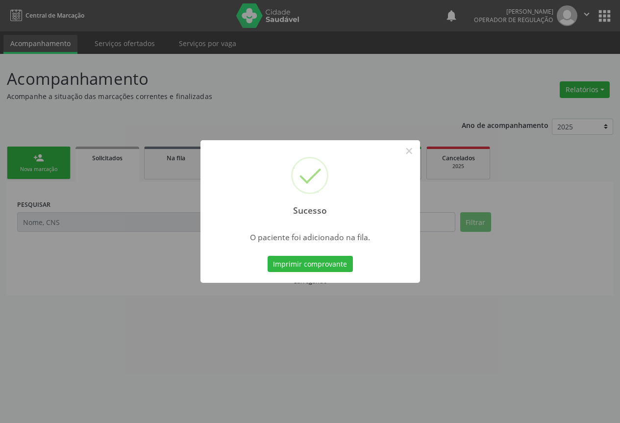
scroll to position [0, 0]
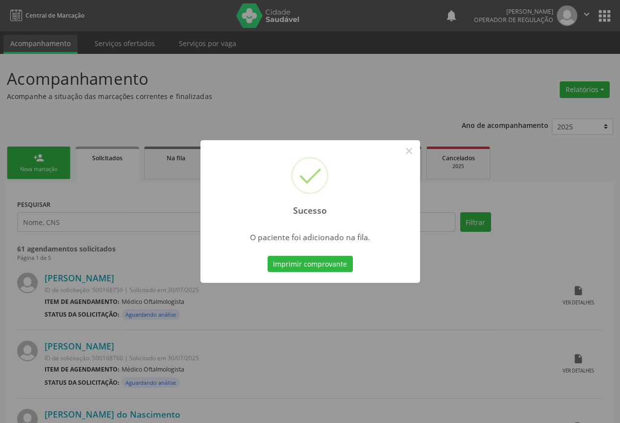
click at [267, 256] on button "Imprimir comprovante" at bounding box center [309, 264] width 85 height 17
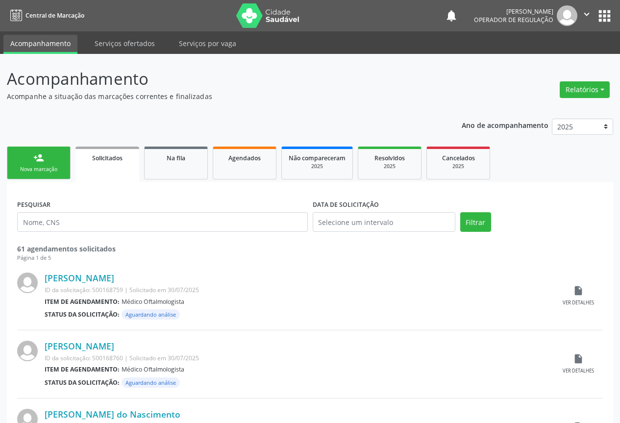
click at [42, 159] on div "person_add" at bounding box center [38, 157] width 11 height 11
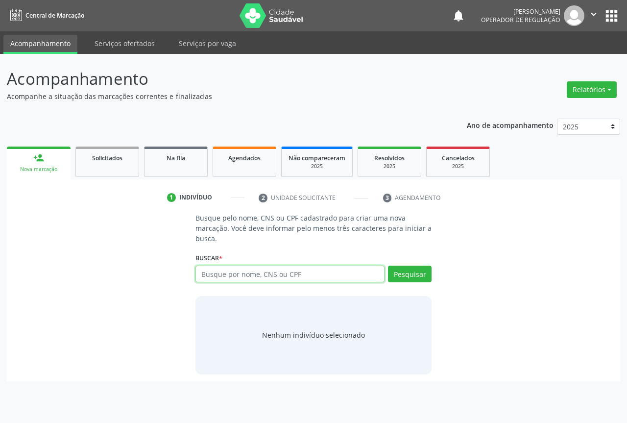
click at [239, 273] on input "text" at bounding box center [289, 274] width 189 height 17
type input "704005821359764"
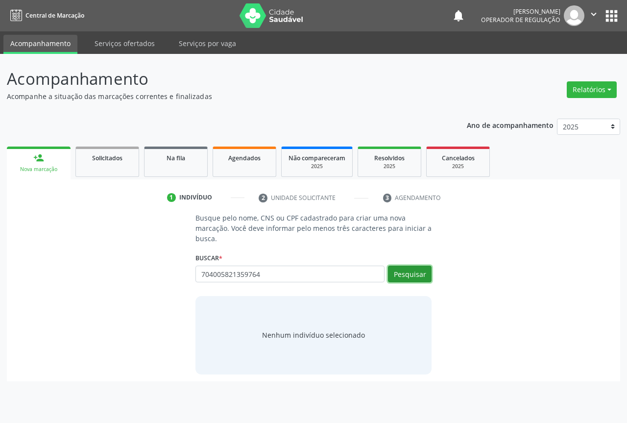
click at [426, 273] on button "Pesquisar" at bounding box center [410, 274] width 44 height 17
type input "704005821359764"
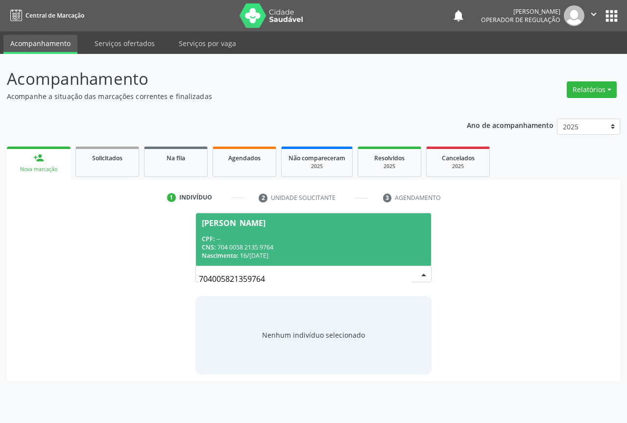
click at [287, 247] on div "CNS: 704 0058 2135 9764" at bounding box center [313, 247] width 223 height 8
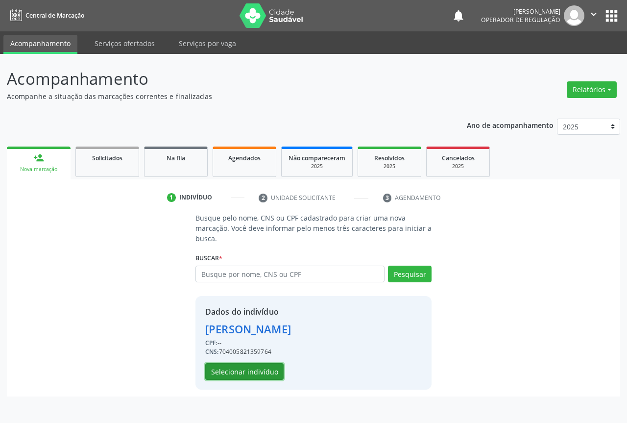
click at [266, 371] on button "Selecionar indivíduo" at bounding box center [244, 371] width 78 height 17
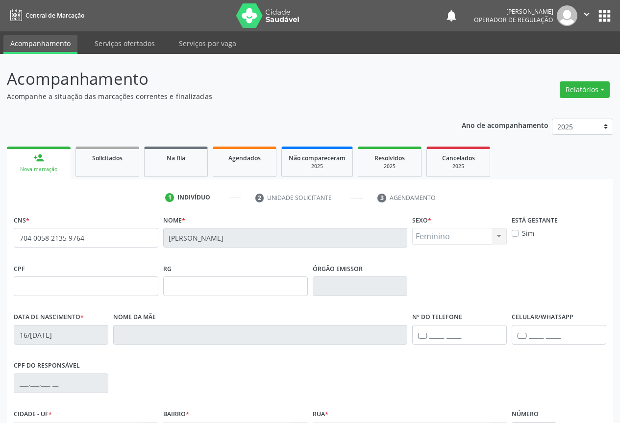
scroll to position [108, 0]
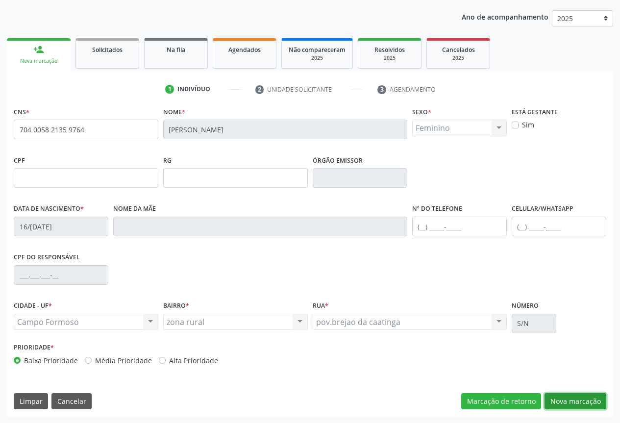
click at [549, 397] on button "Nova marcação" at bounding box center [575, 401] width 62 height 17
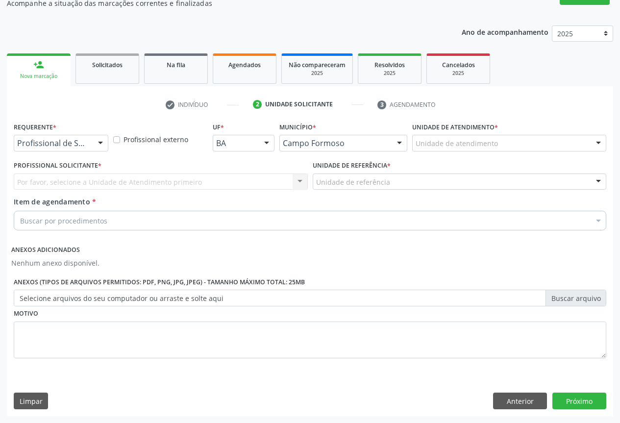
scroll to position [93, 0]
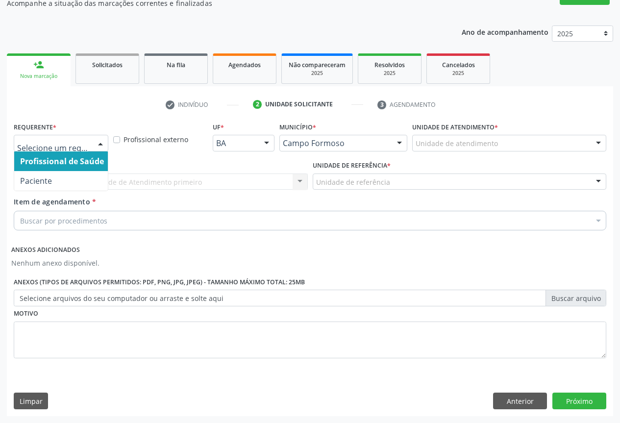
drag, startPoint x: 89, startPoint y: 148, endPoint x: 88, endPoint y: 163, distance: 14.3
click at [89, 148] on div at bounding box center [61, 143] width 95 height 17
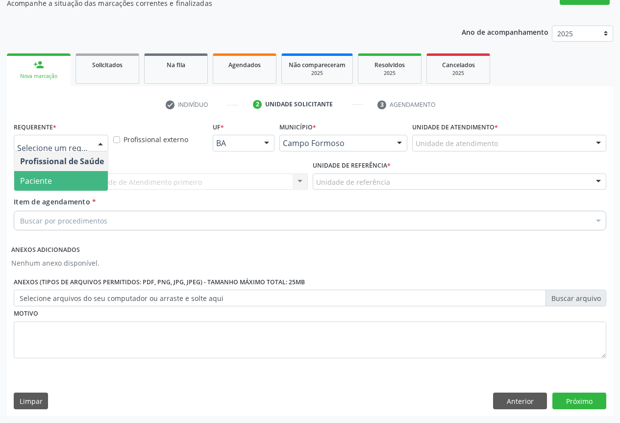
click at [97, 184] on span "Paciente" at bounding box center [62, 181] width 96 height 20
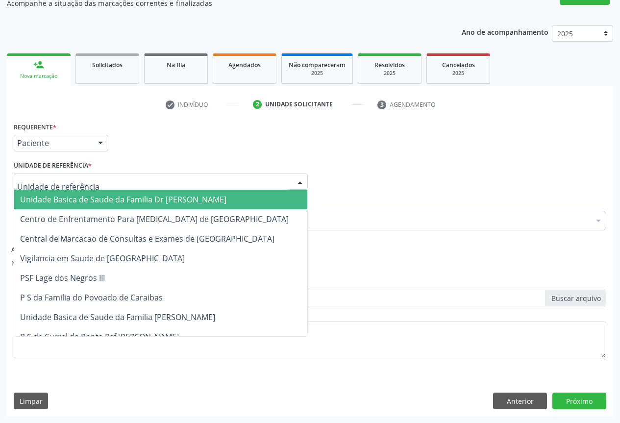
click at [105, 182] on div at bounding box center [161, 181] width 294 height 17
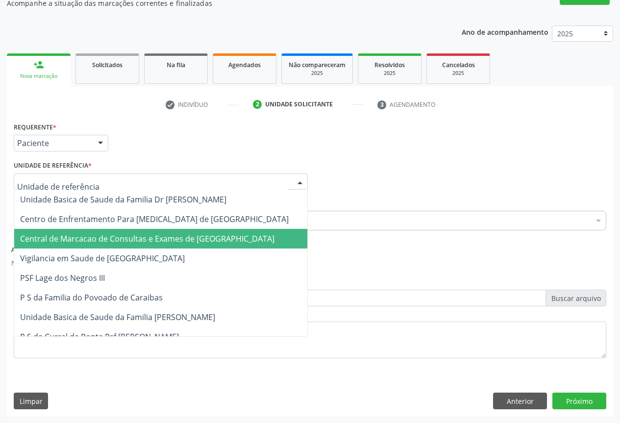
click at [101, 233] on span "Central de Marcacao de Consultas e Exames de Campo Formoso" at bounding box center [160, 239] width 293 height 20
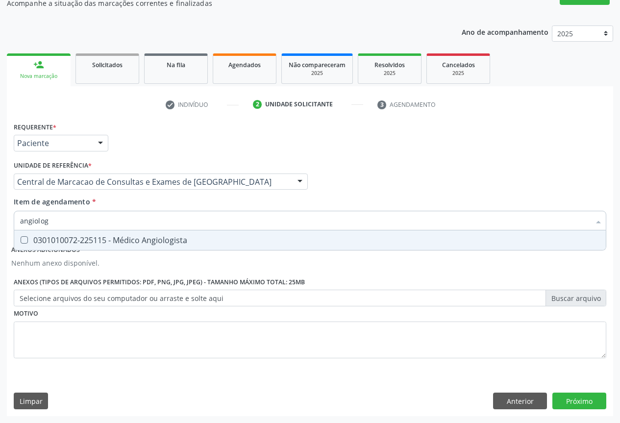
type input "angiologi"
click at [92, 246] on span "0301010072-225115 - Médico Angiologista" at bounding box center [309, 240] width 591 height 20
checkbox Angiologista "true"
click at [560, 397] on button "Próximo" at bounding box center [579, 400] width 54 height 17
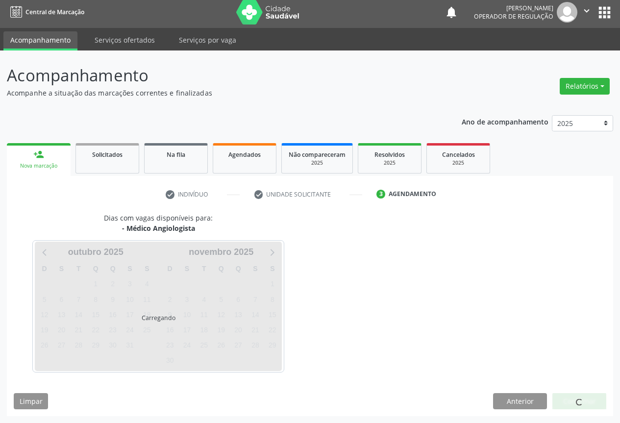
scroll to position [32, 0]
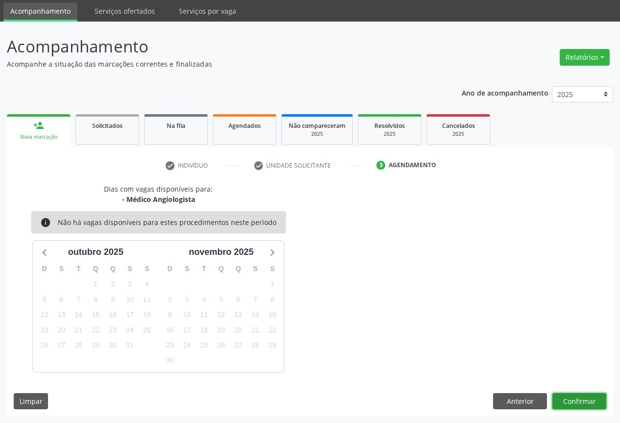
click at [579, 398] on button "Confirmar" at bounding box center [579, 401] width 54 height 17
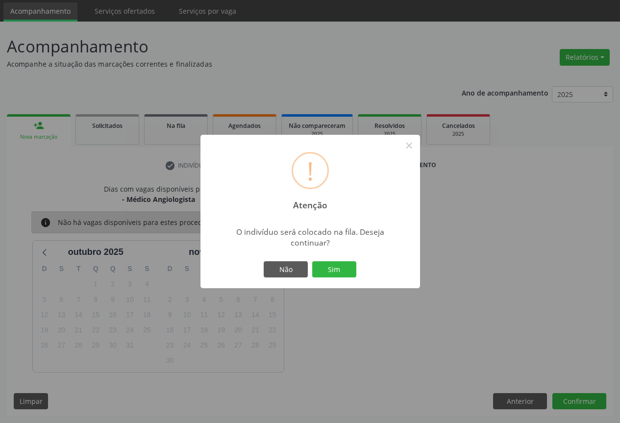
click at [312, 261] on button "Sim" at bounding box center [334, 269] width 44 height 17
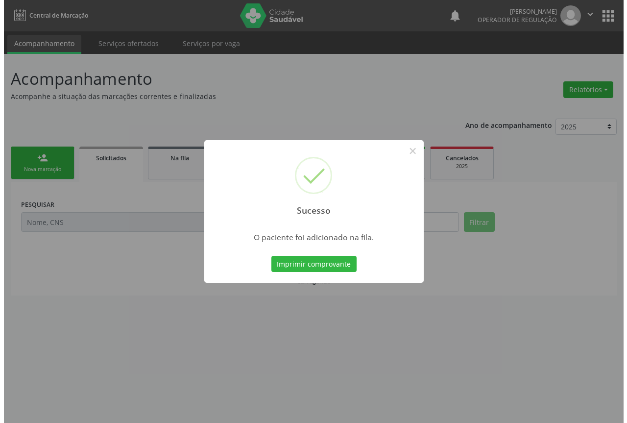
scroll to position [0, 0]
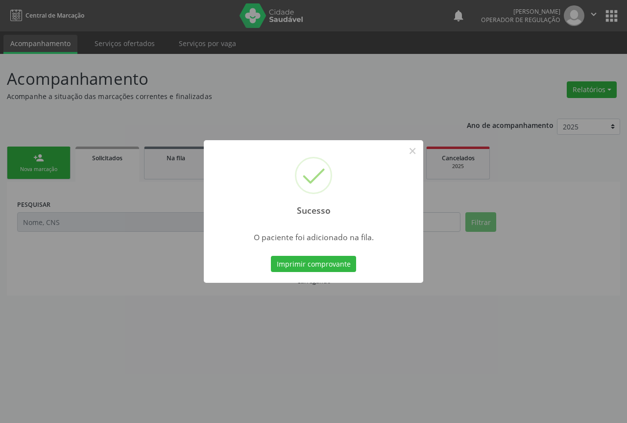
click at [271, 256] on button "Imprimir comprovante" at bounding box center [313, 264] width 85 height 17
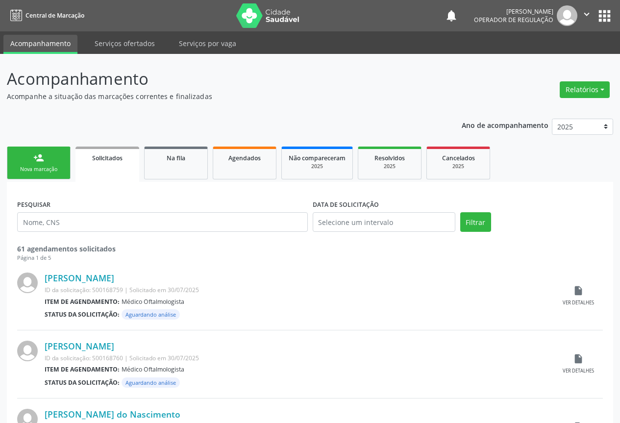
click at [49, 159] on link "person_add Nova marcação" at bounding box center [39, 162] width 64 height 33
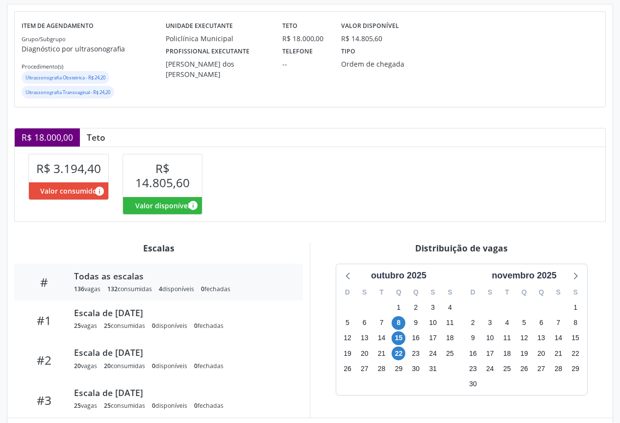
scroll to position [210, 0]
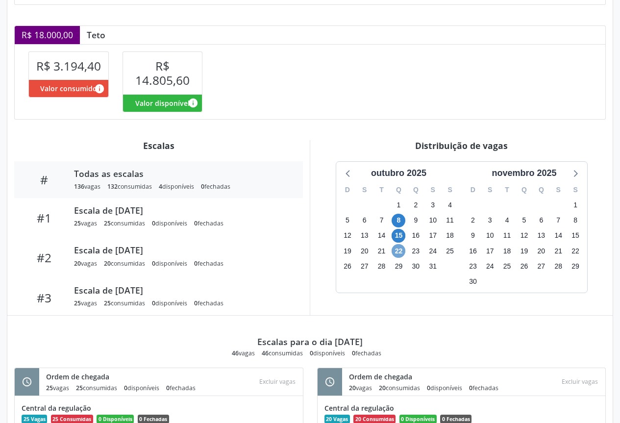
click at [394, 250] on span "22" at bounding box center [398, 251] width 14 height 14
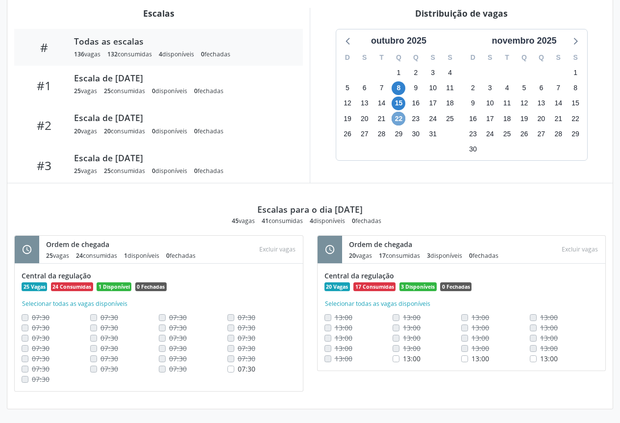
scroll to position [342, 0]
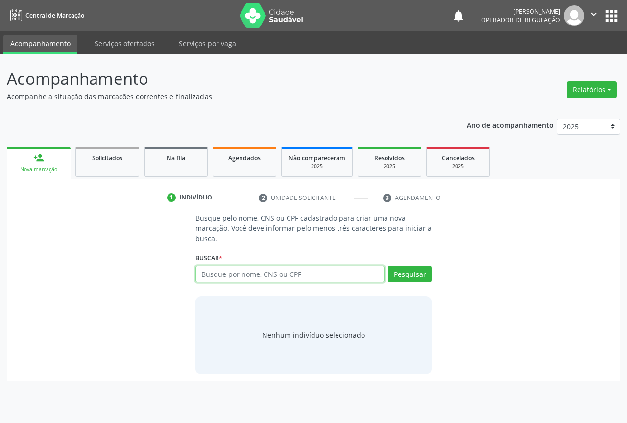
click at [240, 272] on input "text" at bounding box center [289, 274] width 189 height 17
type input "700501950673057"
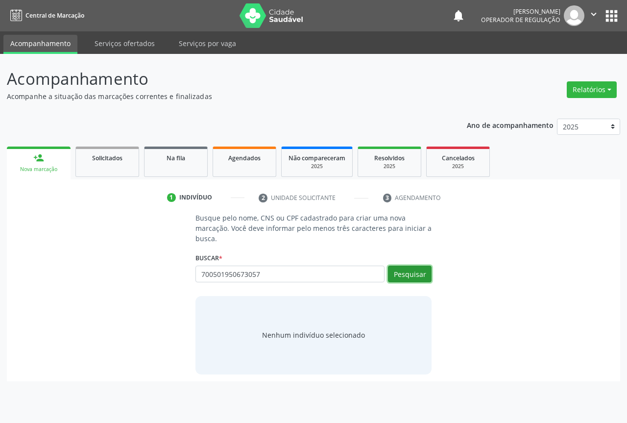
click at [422, 272] on button "Pesquisar" at bounding box center [410, 274] width 44 height 17
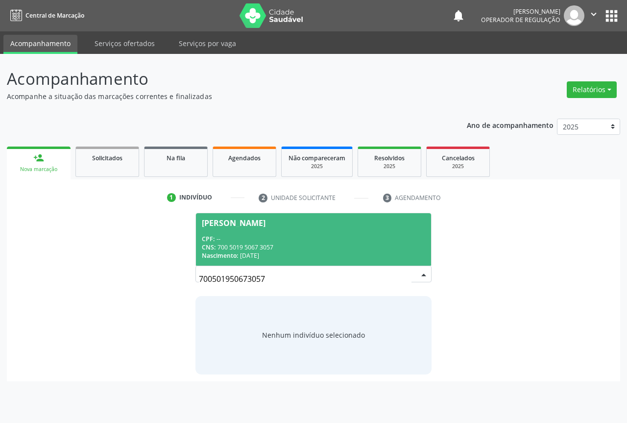
click at [308, 234] on span "Elaine Tamires Silva Maia Santos CPF: -- CNS: 700 5019 5067 3057 Nascimento: 14…" at bounding box center [313, 239] width 235 height 52
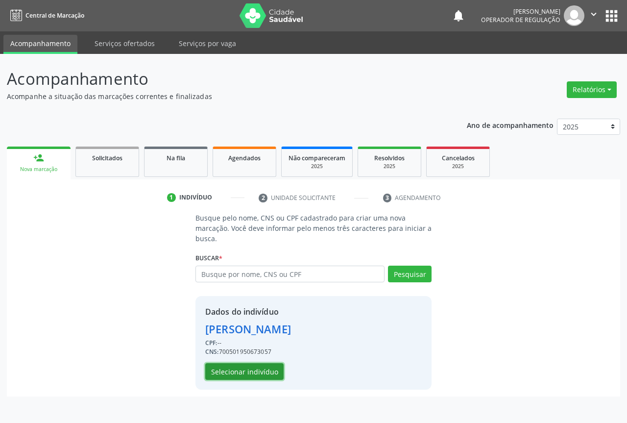
click at [251, 368] on button "Selecionar indivíduo" at bounding box center [244, 371] width 78 height 17
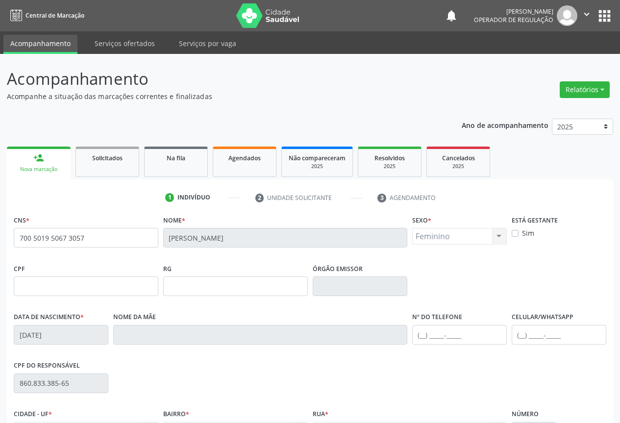
scroll to position [108, 0]
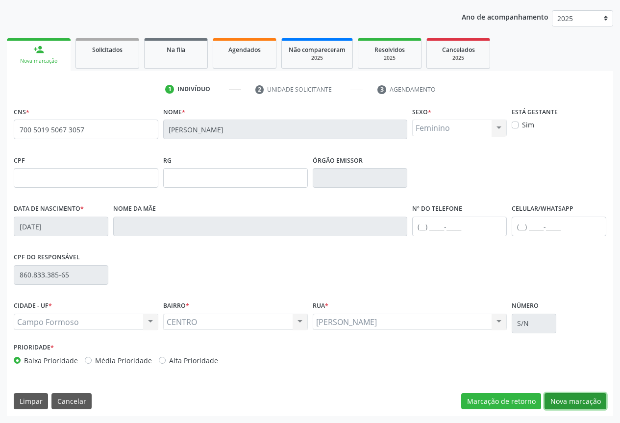
click at [577, 397] on button "Nova marcação" at bounding box center [575, 401] width 62 height 17
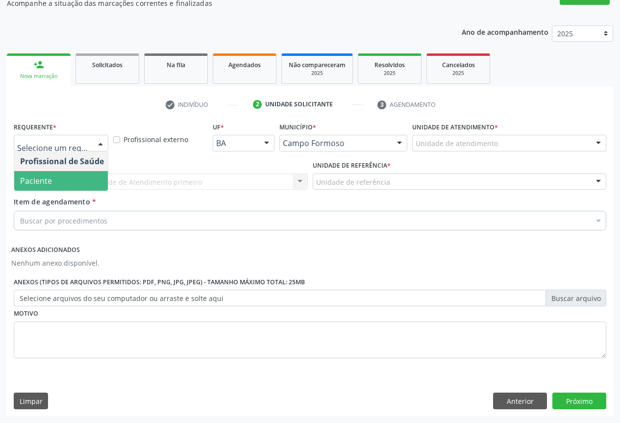
click at [80, 176] on span "Paciente" at bounding box center [62, 181] width 96 height 20
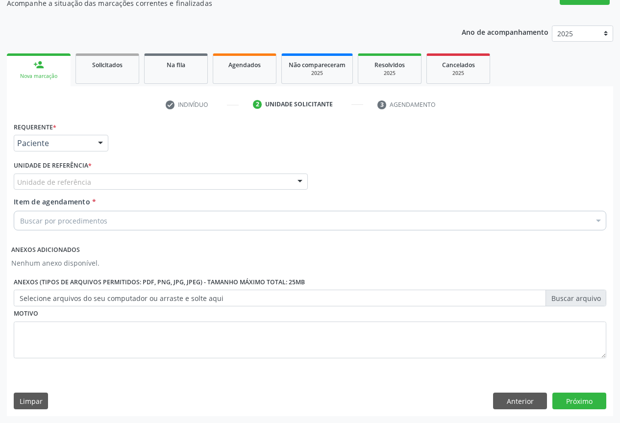
click at [102, 177] on div "Unidade de referência" at bounding box center [161, 181] width 294 height 17
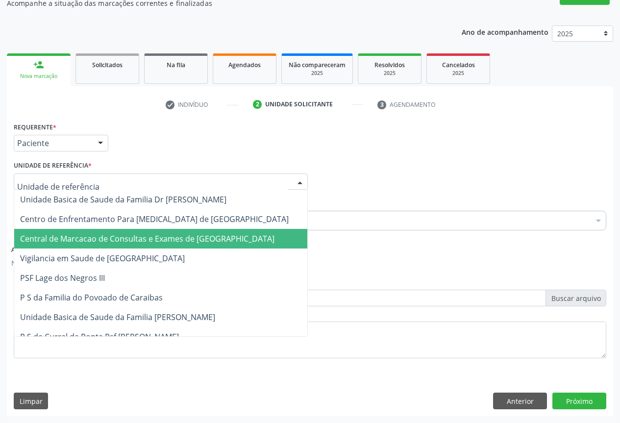
click at [99, 233] on span "Central de Marcacao de Consultas e Exames de Campo Formoso" at bounding box center [147, 238] width 254 height 11
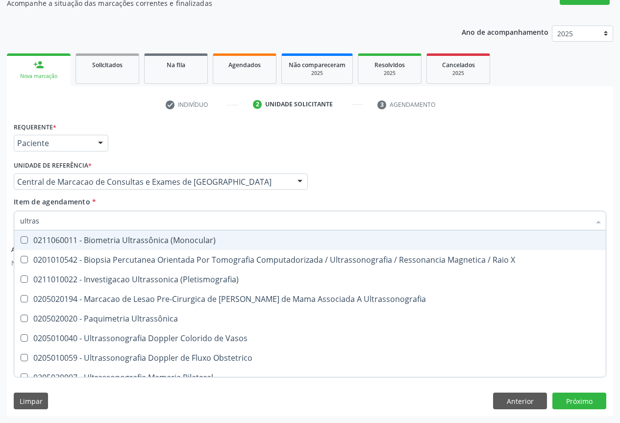
type input "ultrass"
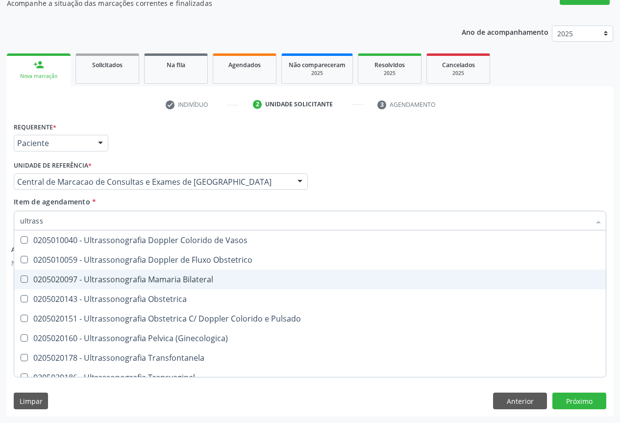
scroll to position [147, 0]
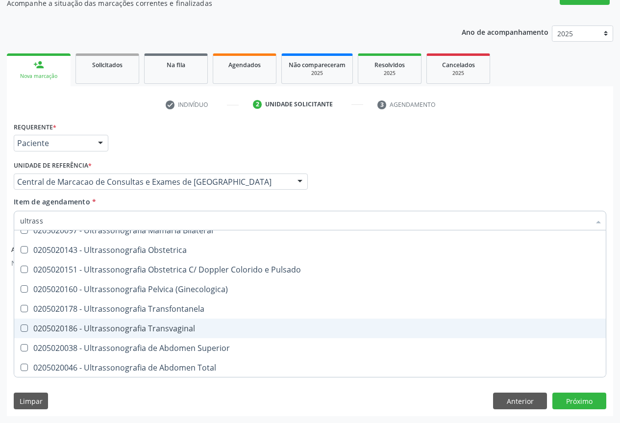
click at [196, 331] on div "0205020186 - Ultrassonografia Transvaginal" at bounding box center [310, 328] width 580 height 8
checkbox Transvaginal "true"
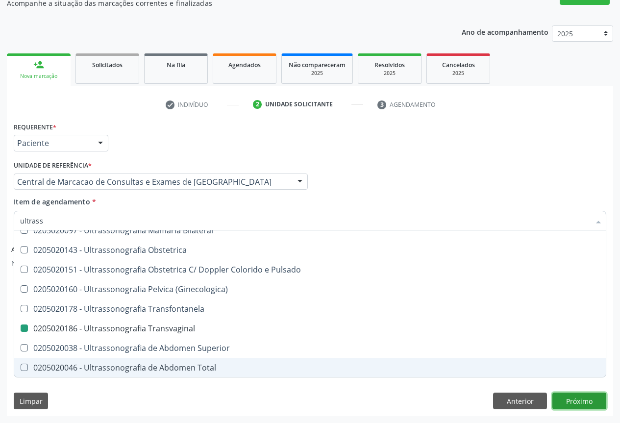
click at [562, 398] on button "Próximo" at bounding box center [579, 400] width 54 height 17
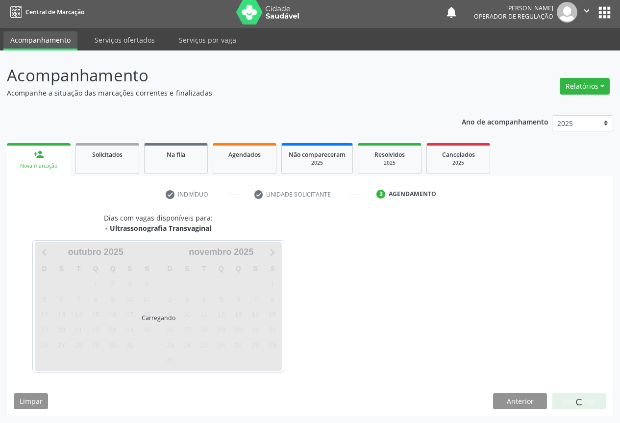
scroll to position [0, 0]
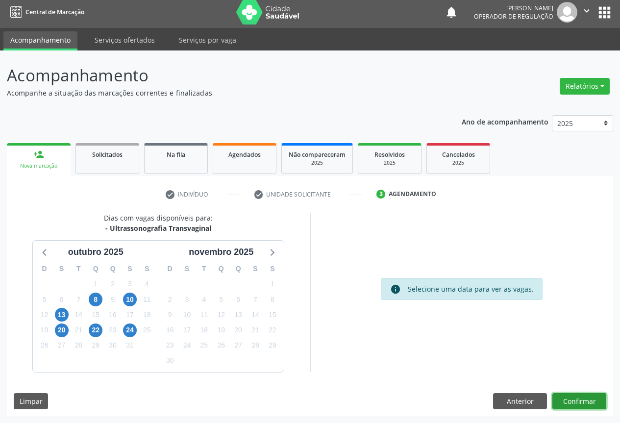
click at [561, 405] on button "Confirmar" at bounding box center [579, 401] width 54 height 17
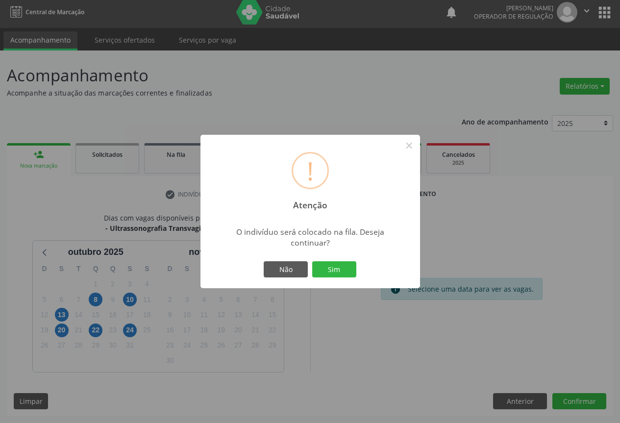
click at [312, 261] on button "Sim" at bounding box center [334, 269] width 44 height 17
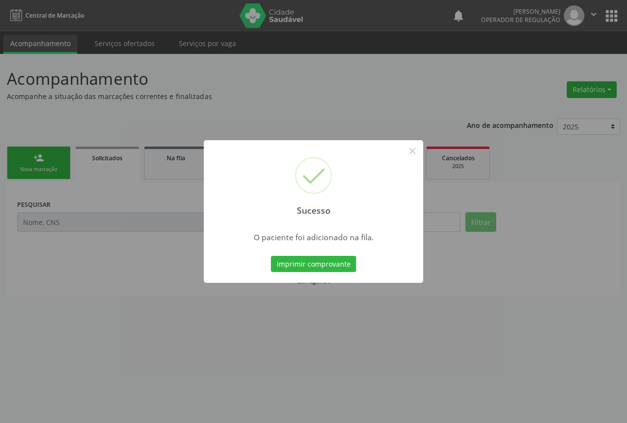
click at [271, 256] on button "Imprimir comprovante" at bounding box center [313, 264] width 85 height 17
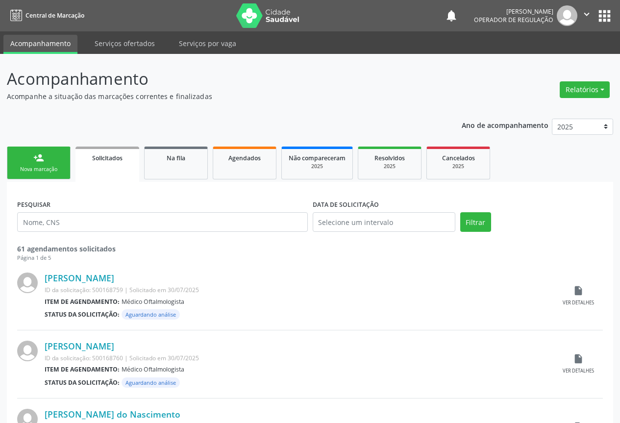
drag, startPoint x: 591, startPoint y: 13, endPoint x: 590, endPoint y: 22, distance: 8.9
click at [591, 18] on icon "" at bounding box center [586, 14] width 11 height 11
click at [563, 53] on link "Sair" at bounding box center [562, 60] width 68 height 14
